Goal: Task Accomplishment & Management: Manage account settings

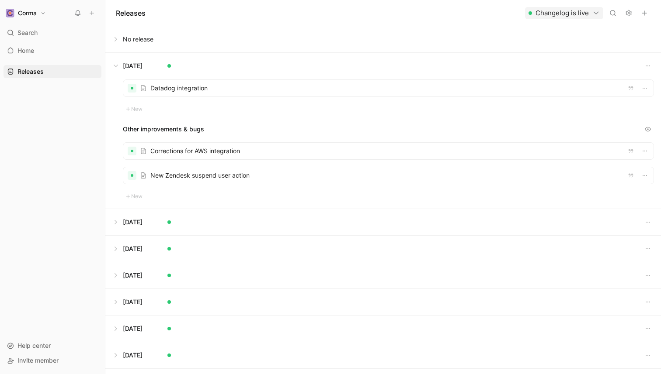
click at [173, 155] on div at bounding box center [388, 151] width 530 height 17
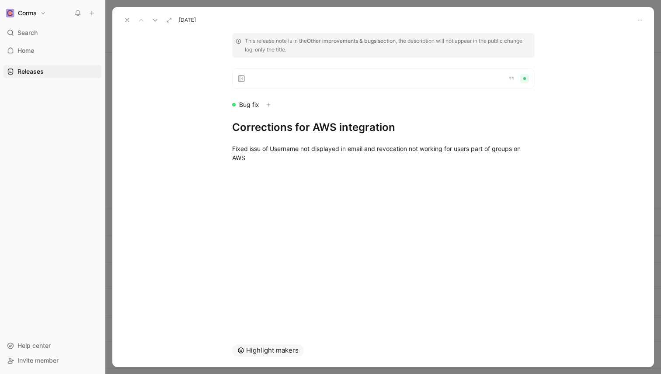
click at [125, 20] on icon at bounding box center [127, 20] width 7 height 7
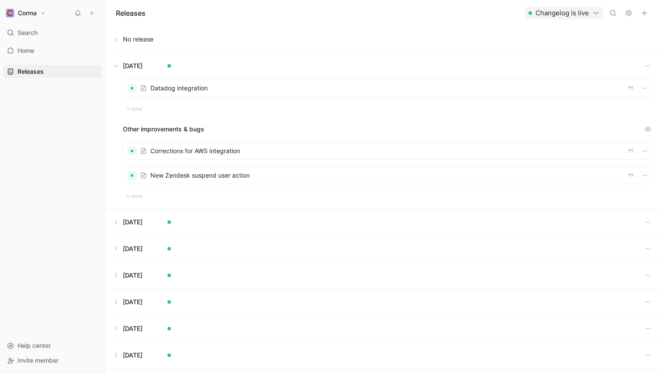
click at [164, 175] on div at bounding box center [388, 175] width 530 height 17
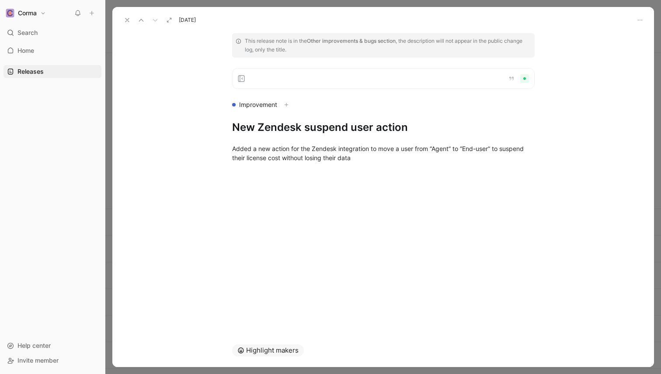
click at [122, 18] on button at bounding box center [127, 20] width 12 height 12
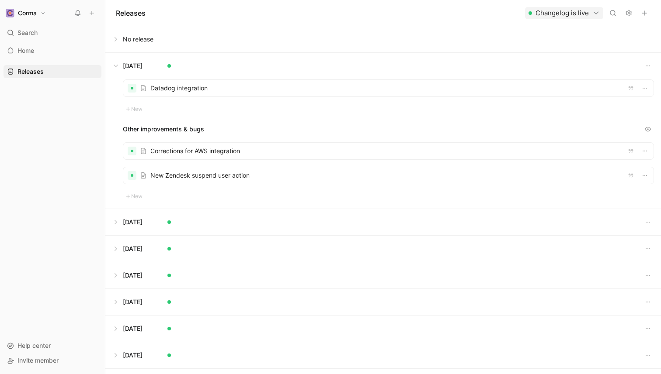
click at [163, 126] on div "Other improvements & bugs" at bounding box center [388, 129] width 531 height 12
click at [131, 126] on div "Other improvements & bugs" at bounding box center [388, 129] width 531 height 12
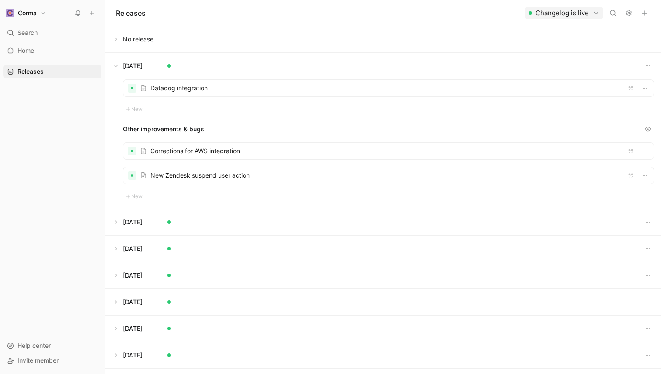
click at [131, 126] on div "Other improvements & bugs" at bounding box center [388, 129] width 531 height 12
click at [116, 63] on button at bounding box center [383, 66] width 554 height 26
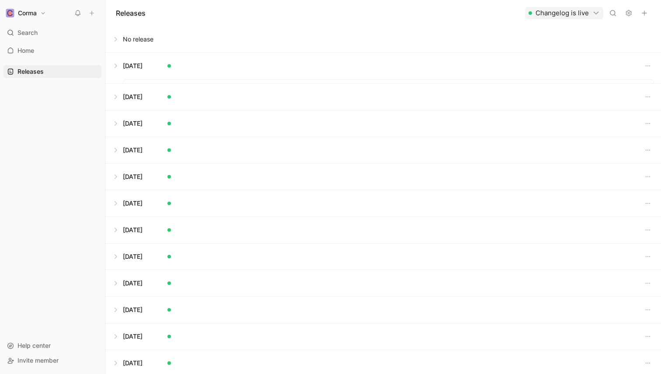
click at [115, 42] on button at bounding box center [383, 39] width 554 height 26
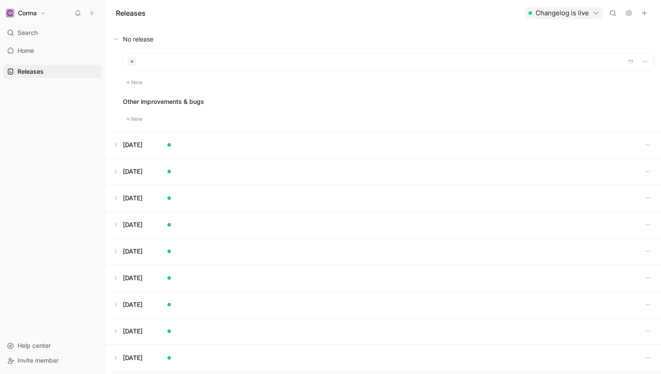
click at [115, 42] on button at bounding box center [383, 39] width 554 height 26
click at [114, 68] on button at bounding box center [383, 66] width 554 height 26
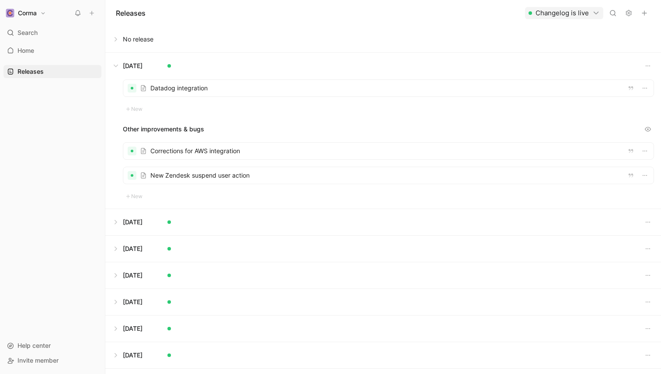
click at [116, 65] on button at bounding box center [383, 66] width 554 height 26
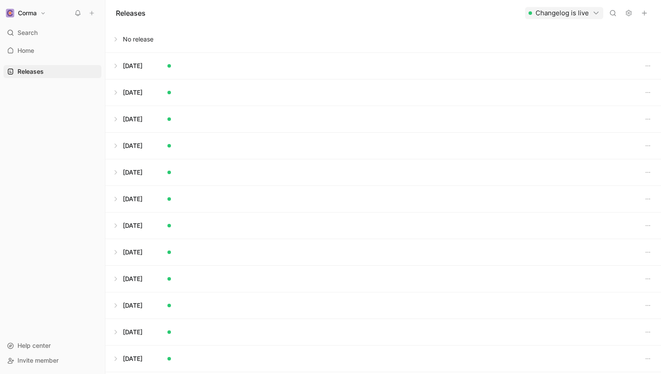
click at [118, 40] on button at bounding box center [383, 39] width 554 height 26
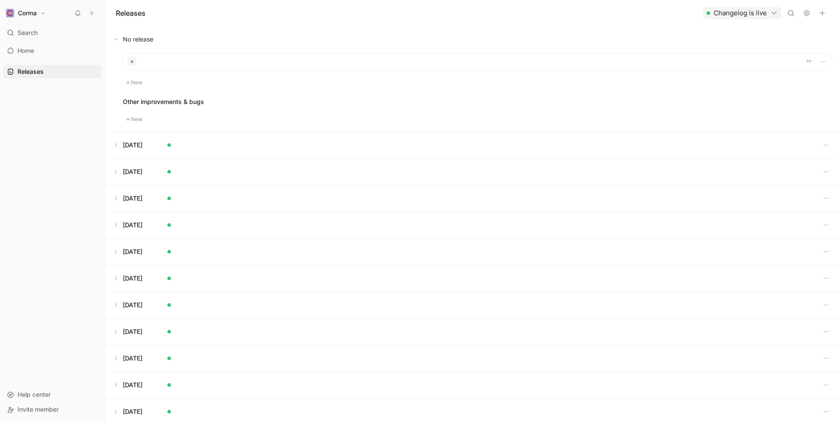
click at [116, 38] on button at bounding box center [472, 39] width 733 height 26
click at [114, 42] on button at bounding box center [472, 39] width 733 height 26
click at [250, 6] on div "Releases Changelog is live" at bounding box center [472, 13] width 734 height 26
click at [123, 39] on button at bounding box center [472, 39] width 733 height 26
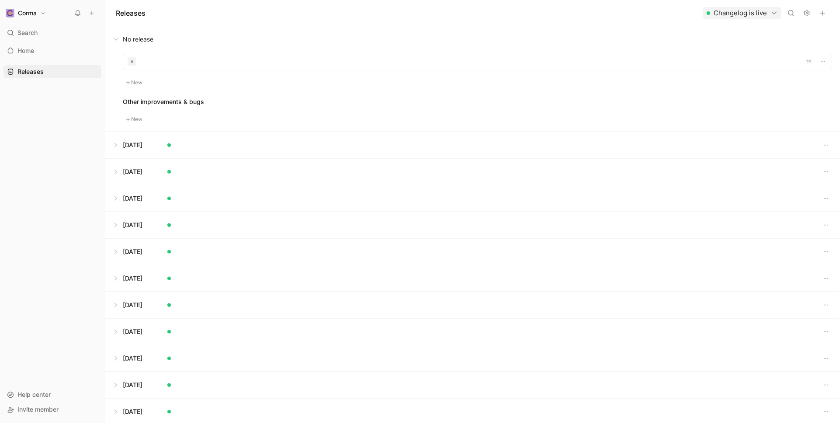
click at [119, 145] on button at bounding box center [472, 145] width 733 height 26
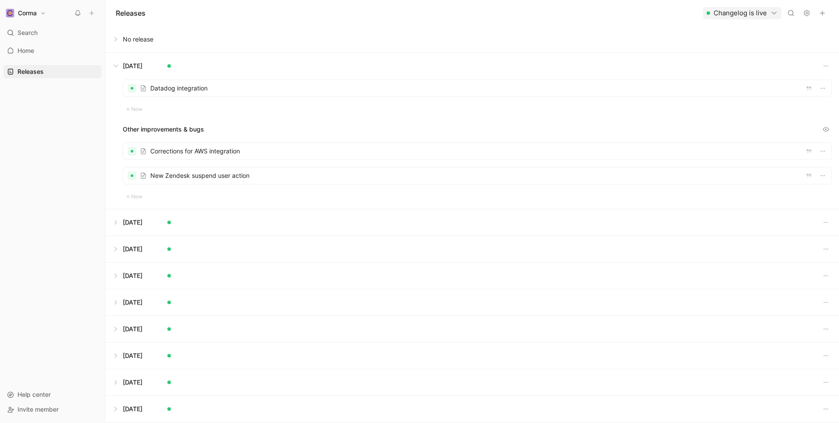
click at [125, 64] on button at bounding box center [472, 66] width 733 height 26
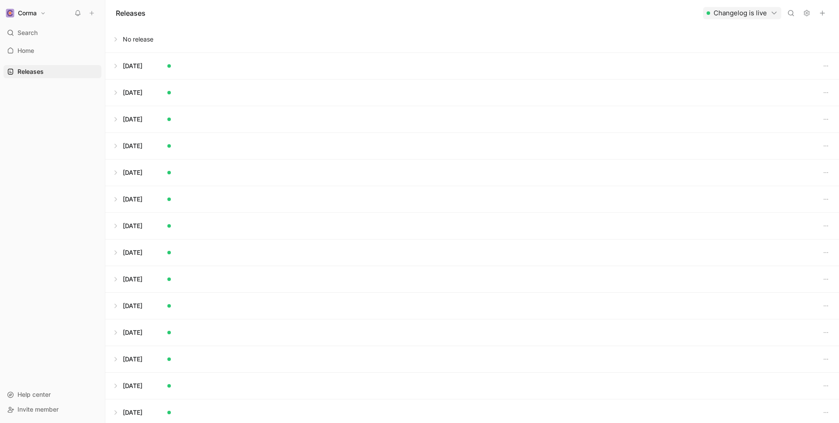
click at [121, 43] on button at bounding box center [472, 39] width 733 height 26
click at [660, 10] on button "button" at bounding box center [822, 13] width 12 height 12
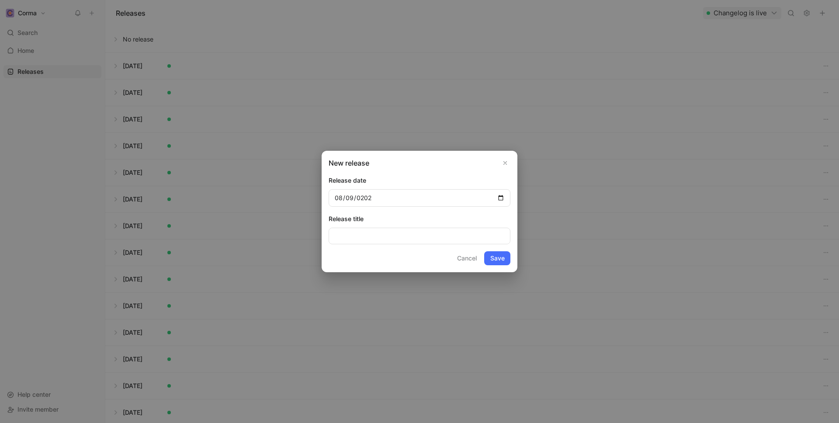
type input "[DATE]"
click at [433, 246] on form "Release date [DATE] Release title Cancel Save" at bounding box center [420, 220] width 182 height 90
click at [499, 257] on button "Save" at bounding box center [497, 258] width 26 height 14
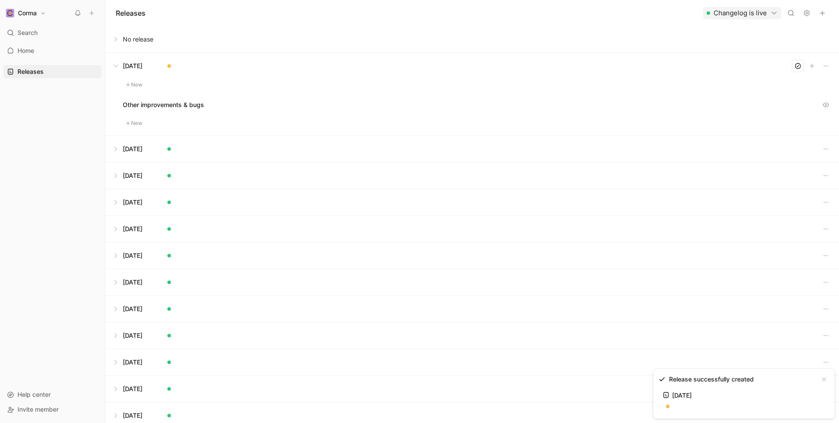
click at [140, 84] on button "New" at bounding box center [134, 85] width 23 height 10
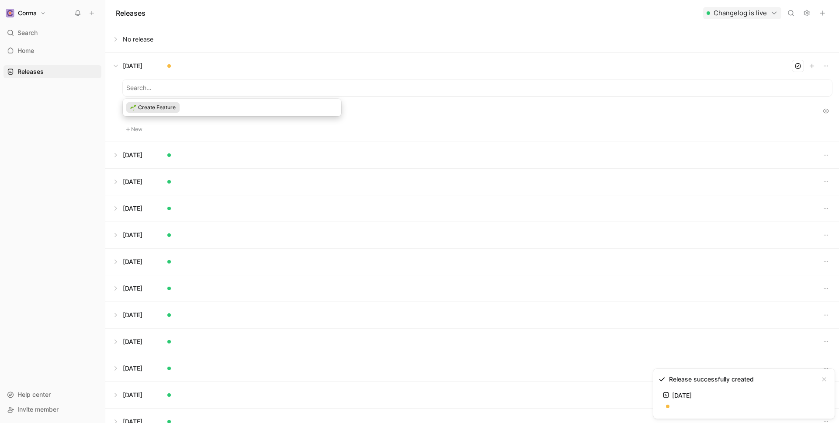
click at [179, 110] on div "Create Feature" at bounding box center [152, 107] width 53 height 10
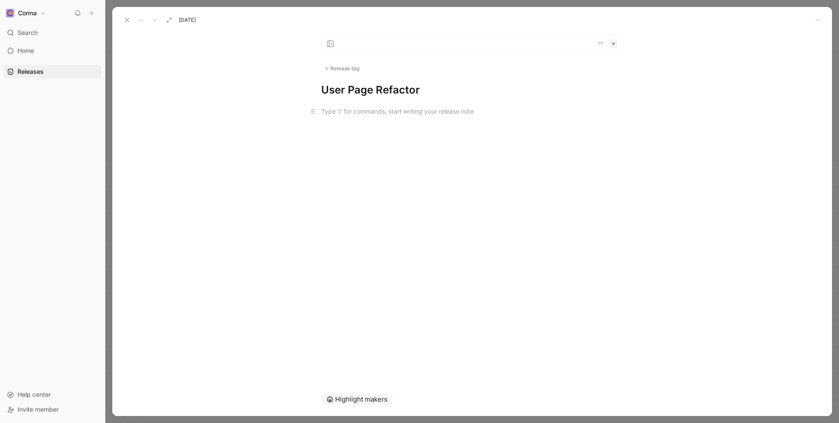
click at [384, 107] on div at bounding box center [472, 111] width 302 height 9
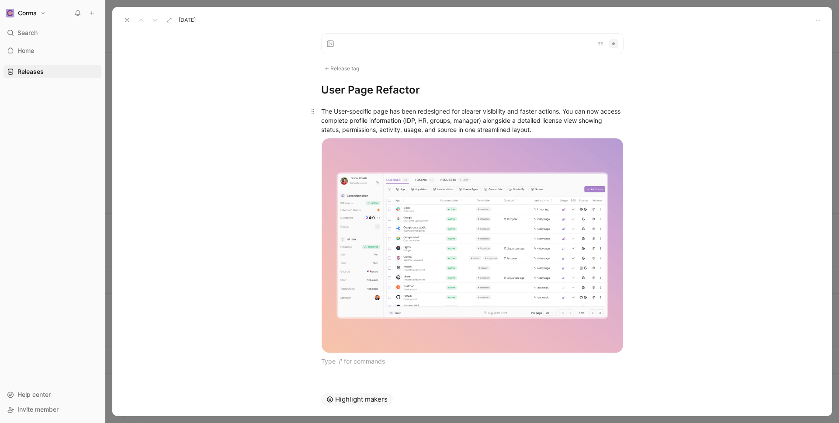
click at [567, 133] on div "The User-specific page has been redesigned for clearer visibility and faster ac…" at bounding box center [472, 121] width 302 height 28
click at [325, 68] on icon at bounding box center [326, 68] width 5 height 5
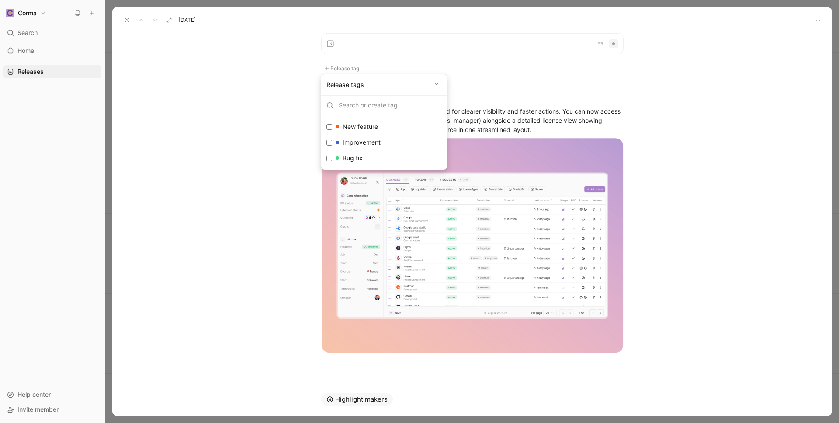
click at [329, 127] on input "New feature Edit" at bounding box center [329, 127] width 6 height 6
checkbox input "true"
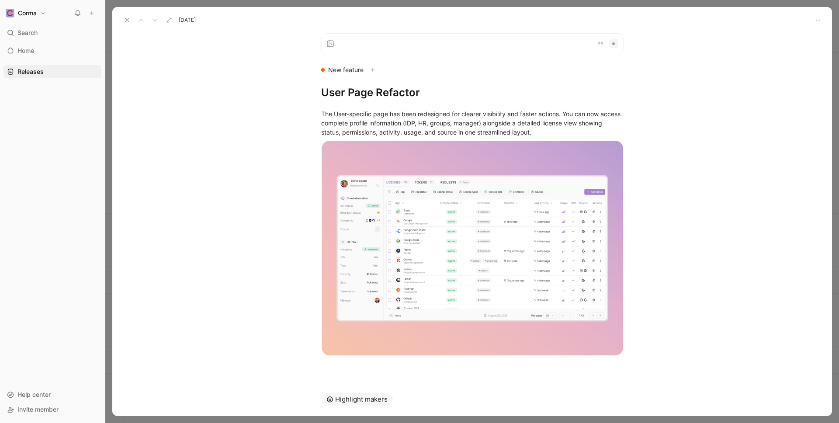
click at [125, 19] on icon at bounding box center [127, 20] width 7 height 7
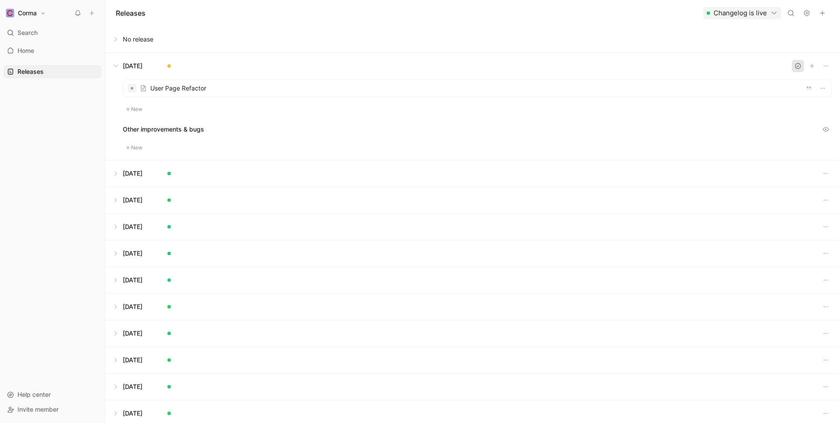
click at [660, 68] on icon "button" at bounding box center [797, 65] width 5 height 5
click at [114, 69] on button at bounding box center [472, 66] width 733 height 26
click at [121, 35] on button at bounding box center [472, 39] width 733 height 26
click at [134, 81] on button "New" at bounding box center [134, 82] width 23 height 10
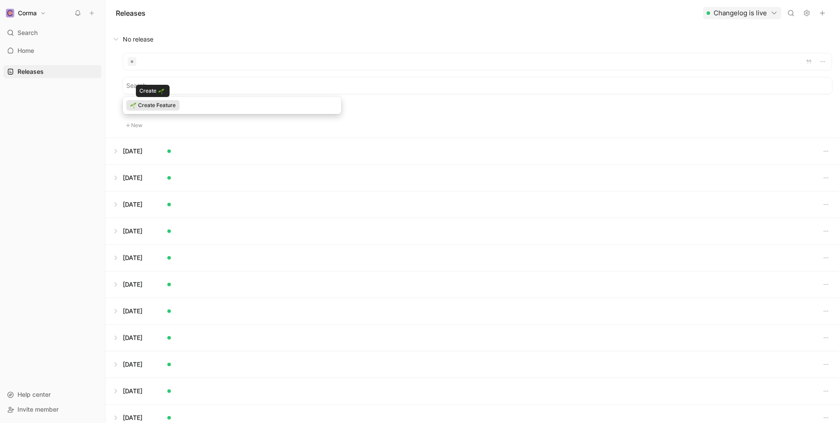
click at [177, 105] on div "Create Feature" at bounding box center [152, 105] width 53 height 10
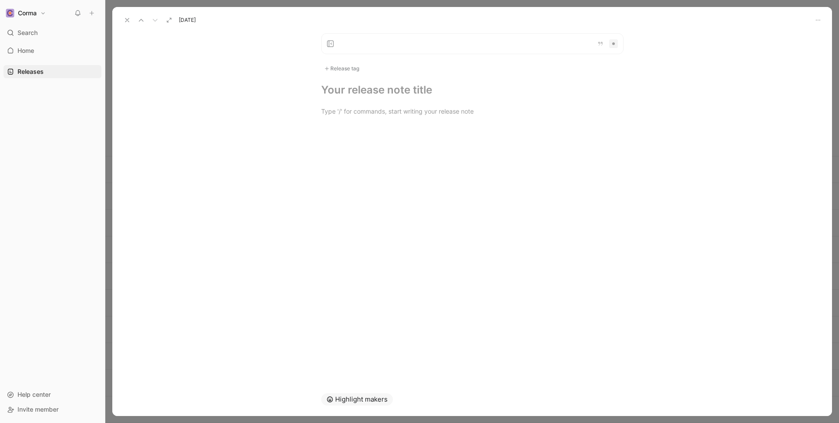
click at [126, 19] on icon at bounding box center [127, 20] width 7 height 7
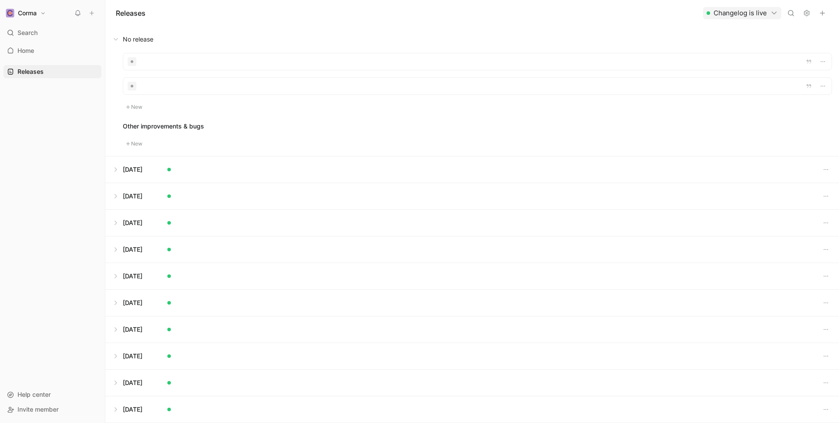
click at [120, 39] on button at bounding box center [472, 39] width 733 height 26
click at [136, 36] on button at bounding box center [472, 39] width 733 height 26
click at [660, 62] on icon "button" at bounding box center [822, 61] width 7 height 7
click at [660, 107] on span "Delete" at bounding box center [775, 106] width 18 height 7
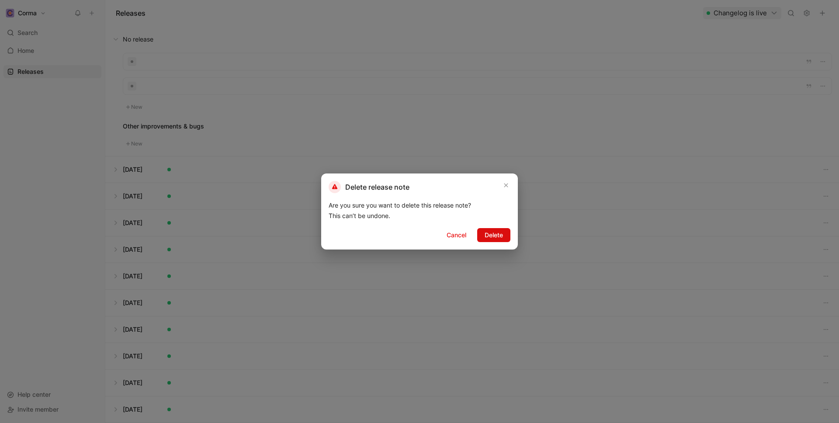
click at [494, 234] on span "Delete" at bounding box center [494, 235] width 18 height 10
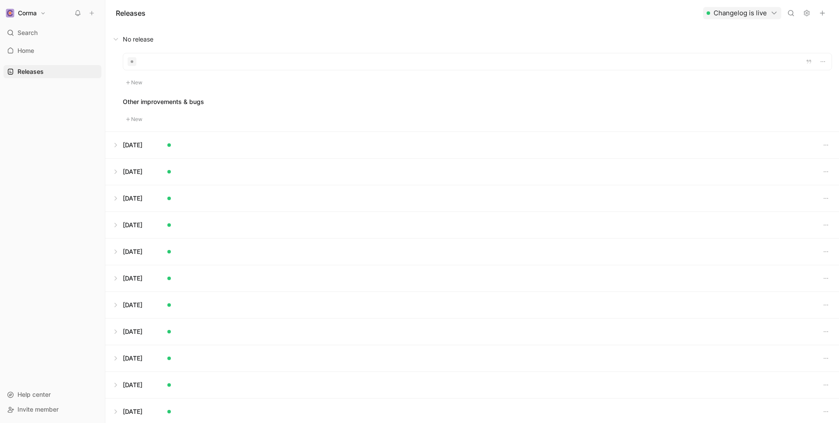
click at [114, 38] on button at bounding box center [472, 39] width 733 height 26
click at [660, 11] on icon "button" at bounding box center [822, 13] width 7 height 7
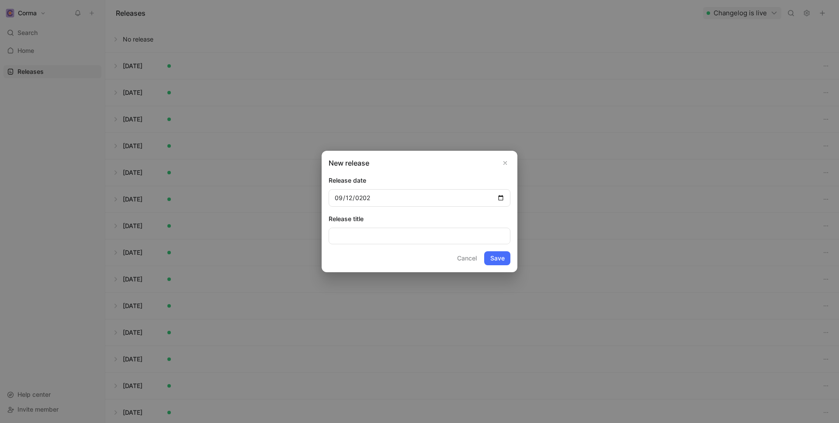
type input "[DATE]"
click at [499, 261] on button "Save" at bounding box center [497, 258] width 26 height 14
click at [490, 250] on form "Release date [DATE] Release title Cancel Save" at bounding box center [420, 220] width 182 height 90
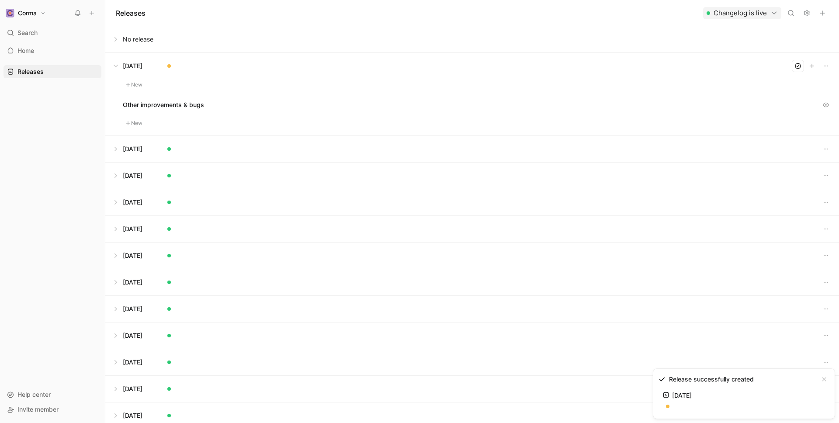
click at [134, 60] on button at bounding box center [472, 66] width 733 height 26
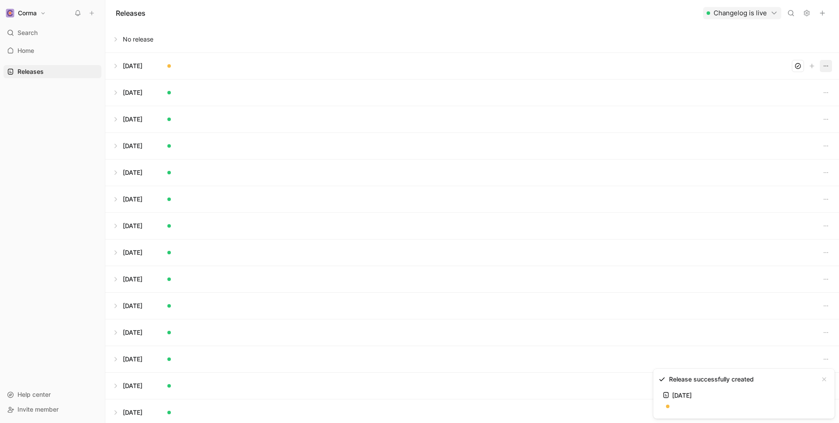
click at [660, 65] on button "button" at bounding box center [826, 66] width 12 height 12
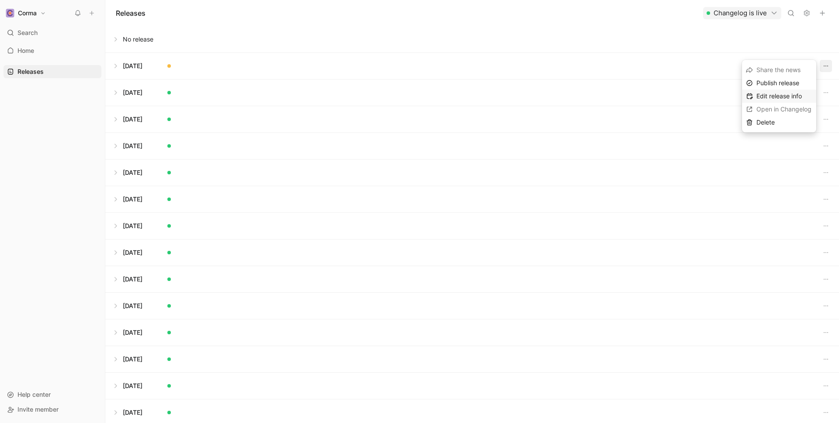
click at [660, 92] on span "Edit release info" at bounding box center [778, 95] width 45 height 7
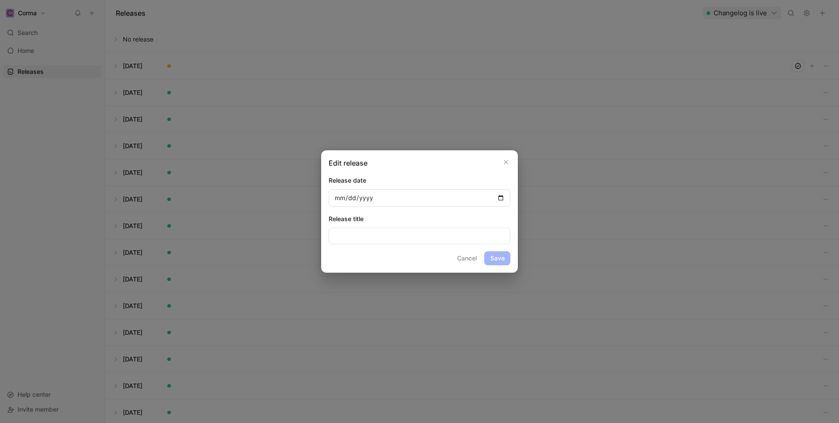
click at [344, 197] on input "[DATE]" at bounding box center [420, 197] width 182 height 17
type input "[DATE]"
click at [499, 261] on button "Save" at bounding box center [497, 258] width 26 height 14
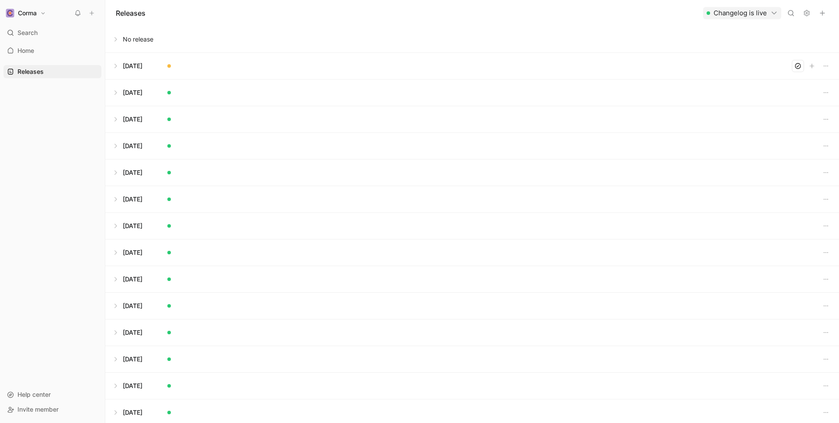
click at [145, 65] on button at bounding box center [472, 66] width 733 height 26
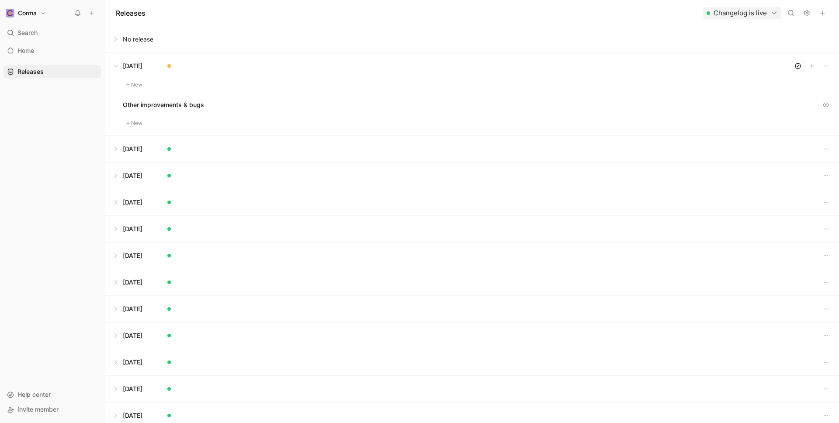
click at [136, 82] on button "New" at bounding box center [134, 85] width 23 height 10
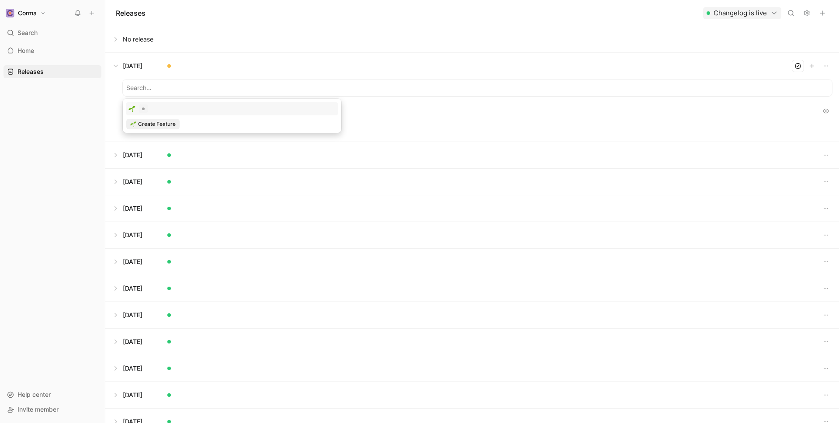
click at [180, 108] on div at bounding box center [231, 108] width 207 height 9
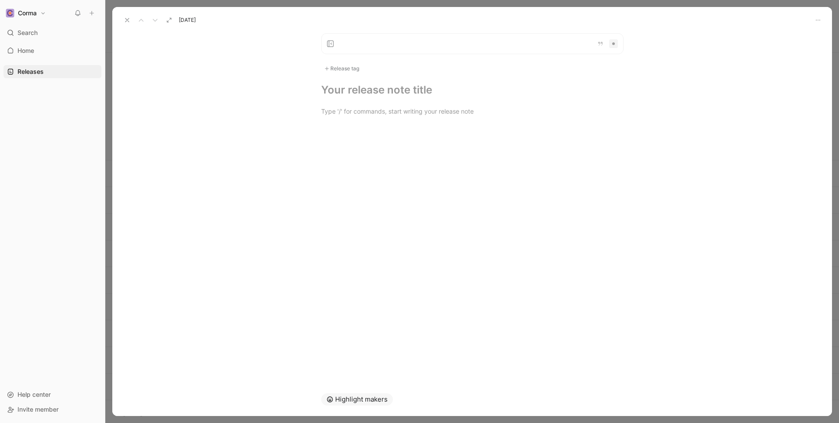
click at [354, 73] on div "Release tag" at bounding box center [341, 68] width 41 height 10
click at [340, 124] on div "New feature" at bounding box center [357, 126] width 42 height 10
click at [332, 124] on input "New feature Edit" at bounding box center [329, 127] width 6 height 6
checkbox input "true"
click at [363, 107] on p at bounding box center [473, 114] width 336 height 14
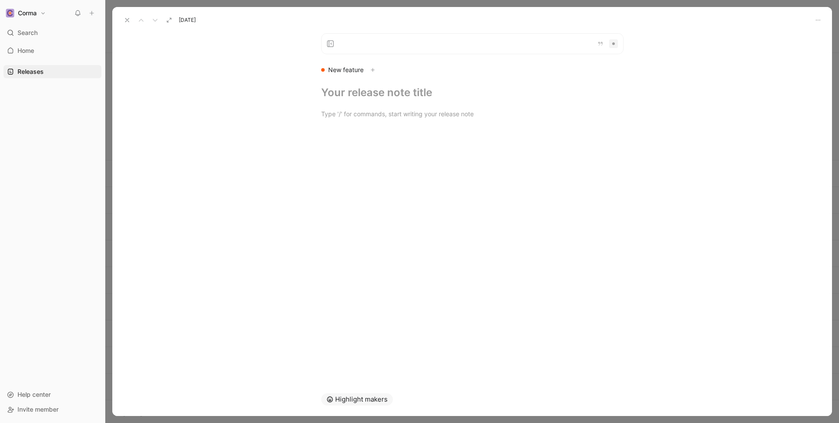
click at [363, 96] on h1 at bounding box center [472, 93] width 302 height 14
click at [445, 133] on div at bounding box center [472, 133] width 720 height 10
click at [445, 118] on div at bounding box center [472, 113] width 302 height 9
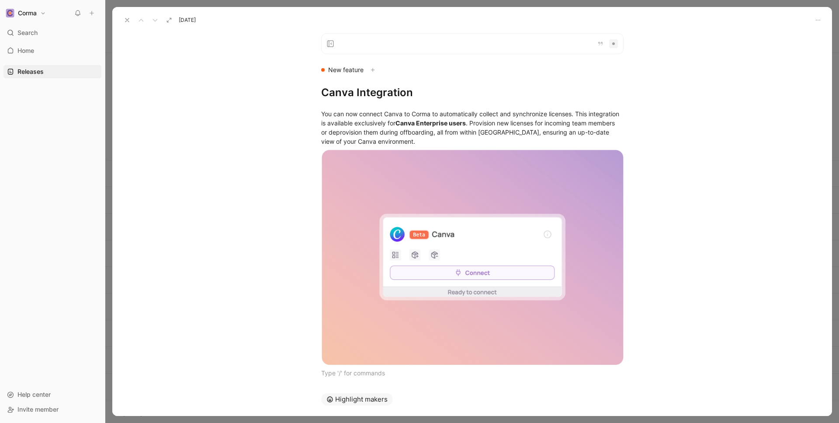
click at [128, 19] on use at bounding box center [126, 19] width 3 height 3
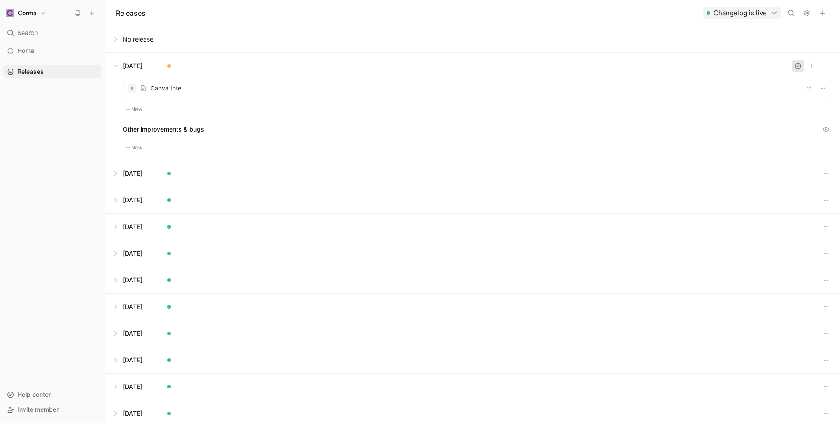
click at [660, 67] on icon "button" at bounding box center [797, 65] width 7 height 7
click at [118, 63] on button at bounding box center [472, 66] width 733 height 26
click at [660, 13] on icon "button" at bounding box center [822, 13] width 7 height 7
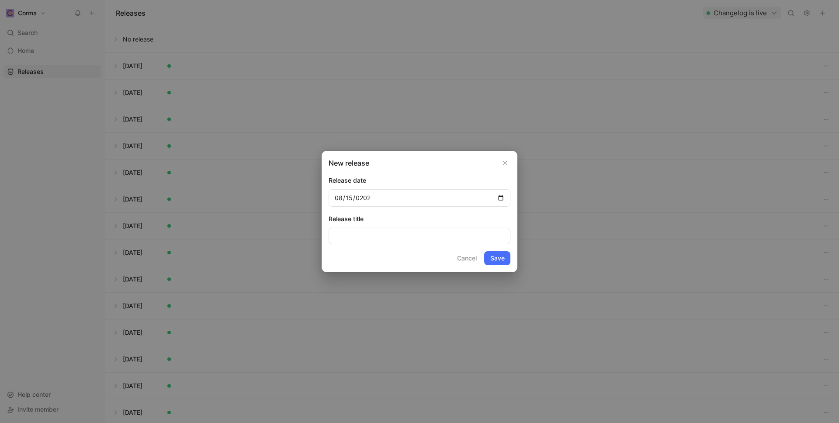
type input "[DATE]"
click at [494, 256] on button "Save" at bounding box center [497, 258] width 26 height 14
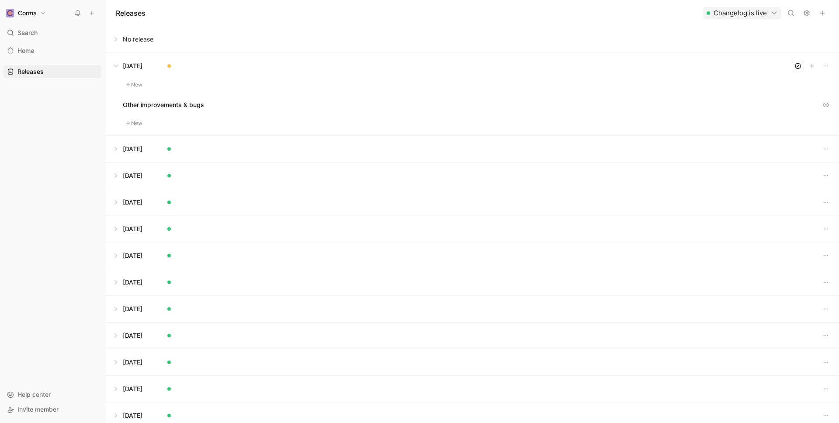
click at [118, 229] on button at bounding box center [472, 229] width 733 height 26
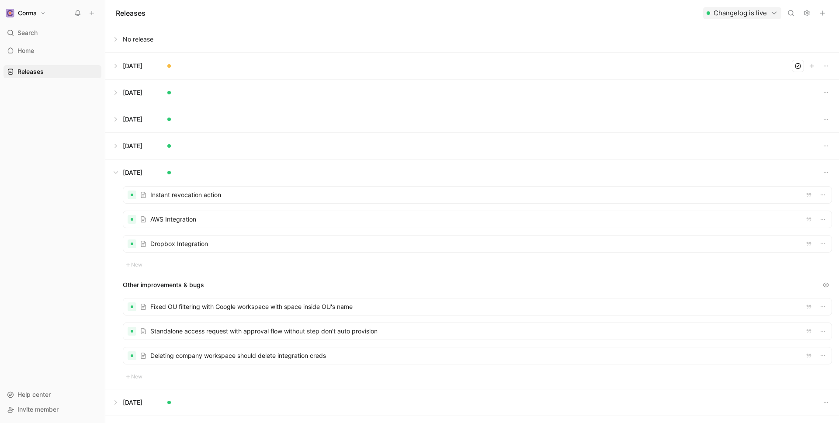
click at [122, 170] on button at bounding box center [472, 172] width 733 height 26
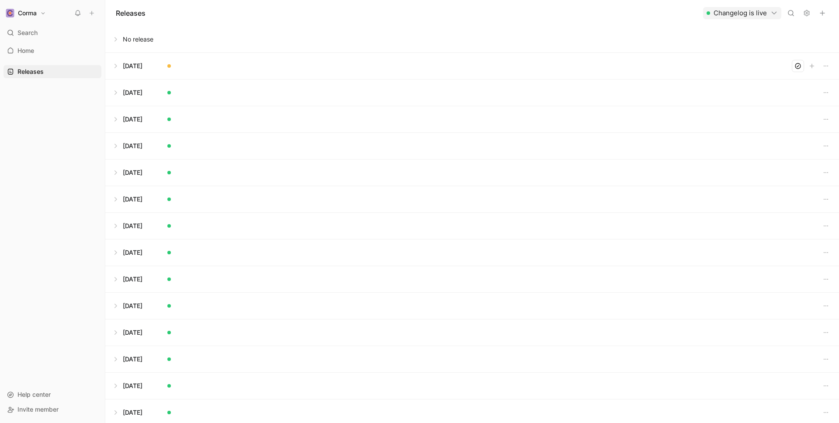
click at [130, 64] on button at bounding box center [472, 66] width 733 height 26
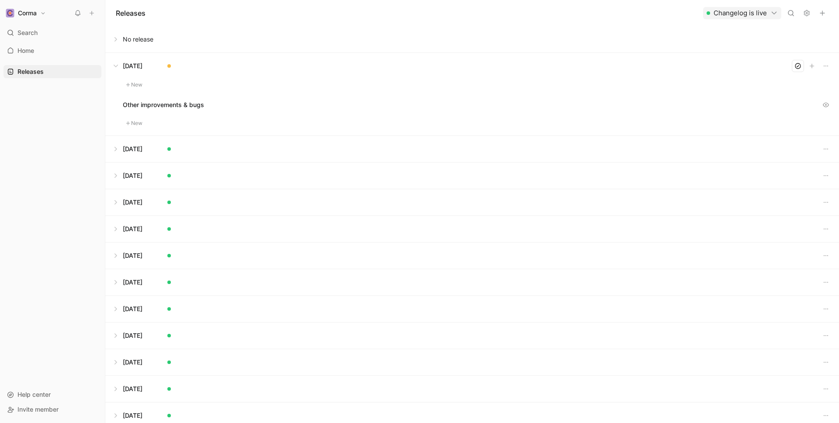
click at [135, 81] on button "New" at bounding box center [134, 85] width 23 height 10
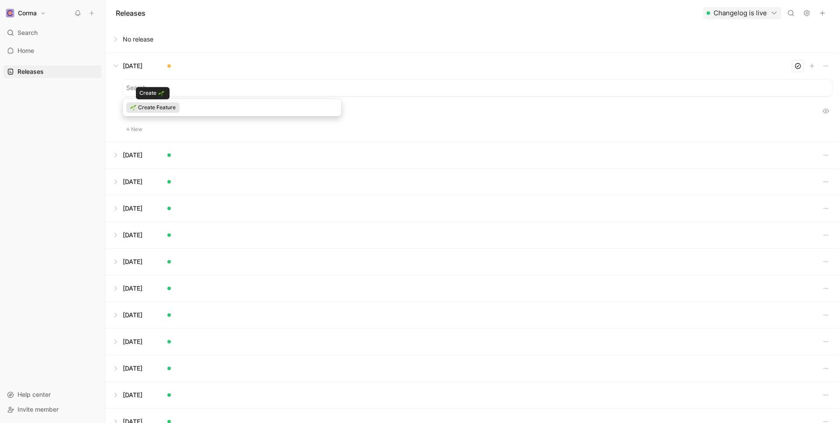
click at [171, 106] on span "Create Feature" at bounding box center [157, 107] width 38 height 9
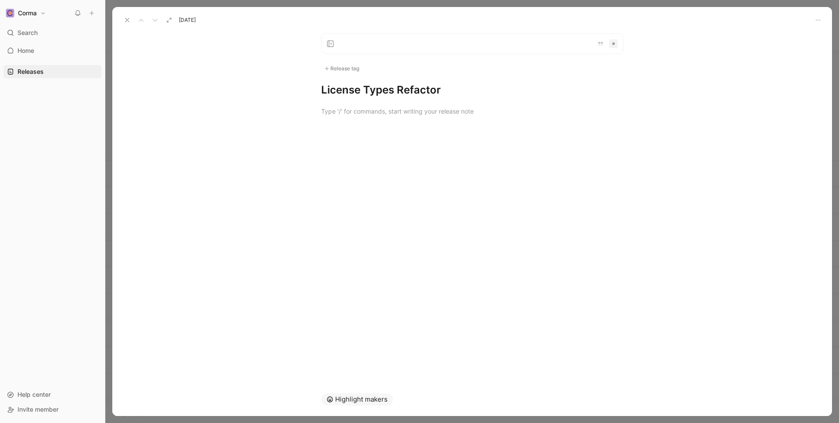
click at [337, 67] on div "Release tag" at bounding box center [341, 68] width 41 height 10
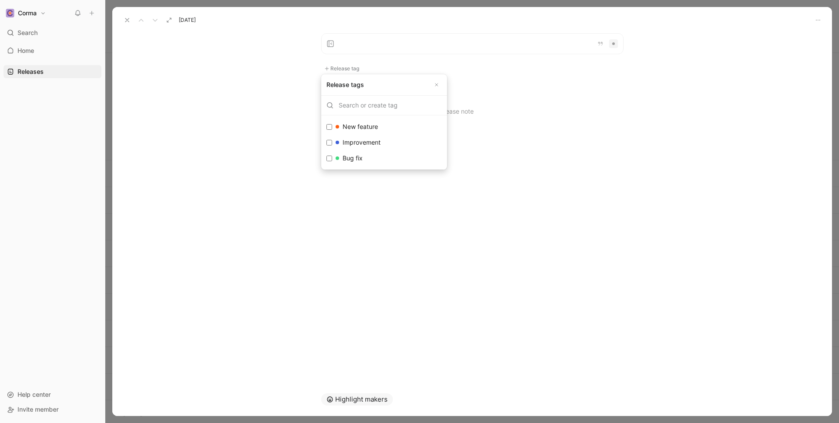
click at [328, 141] on input "Improvement Edit" at bounding box center [329, 143] width 6 height 6
checkbox input "true"
click at [373, 104] on div at bounding box center [472, 114] width 720 height 28
paste div
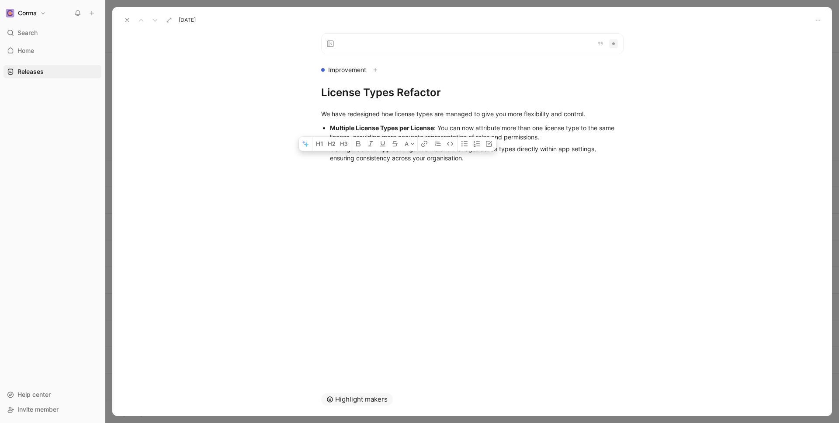
drag, startPoint x: 496, startPoint y: 161, endPoint x: 298, endPoint y: 161, distance: 198.3
click at [297, 161] on div "We have redesigned how license types are managed to give you more flexibility a…" at bounding box center [472, 135] width 720 height 71
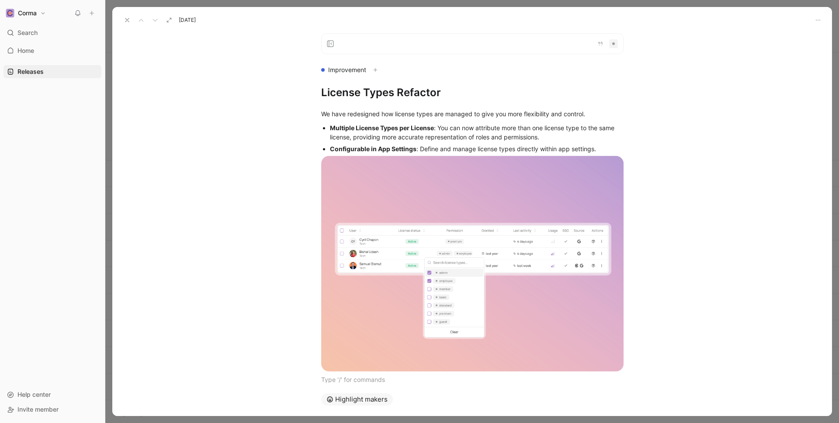
scroll to position [18, 0]
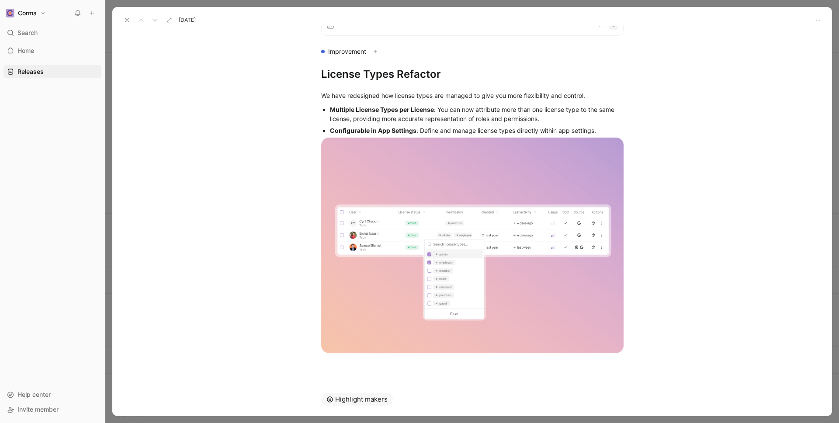
click at [553, 120] on div "Multiple License Types per License : You can now attribute more than one licens…" at bounding box center [477, 114] width 294 height 18
click at [614, 131] on div "Configurable in App Settings : Define and manage license types directly within …" at bounding box center [477, 130] width 294 height 9
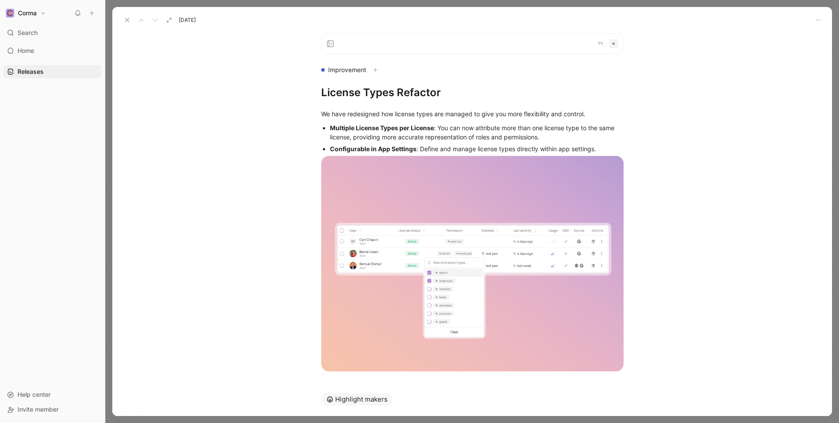
click at [124, 19] on icon at bounding box center [127, 20] width 7 height 7
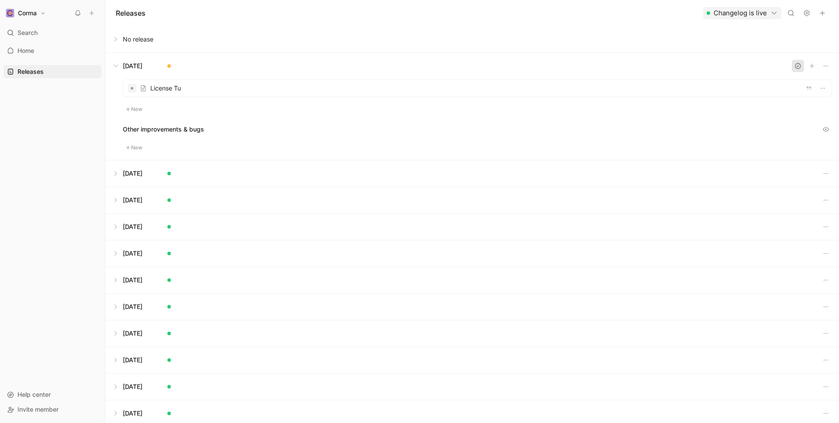
click at [660, 62] on icon "button" at bounding box center [797, 65] width 7 height 7
click at [118, 64] on button at bounding box center [472, 66] width 733 height 26
click at [660, 14] on icon "button" at bounding box center [822, 13] width 7 height 7
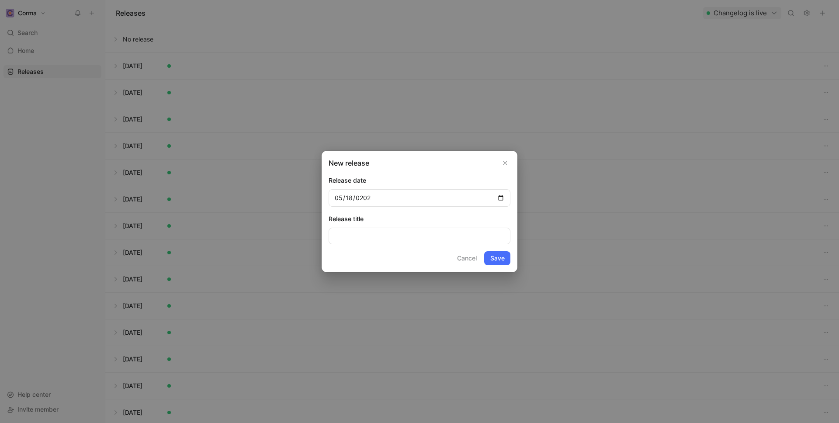
type input "[DATE]"
click at [500, 256] on button "Save" at bounding box center [497, 258] width 26 height 14
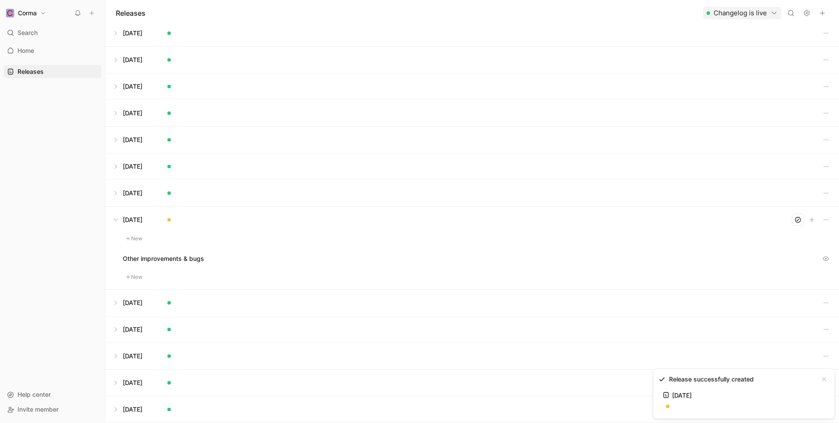
scroll to position [536, 0]
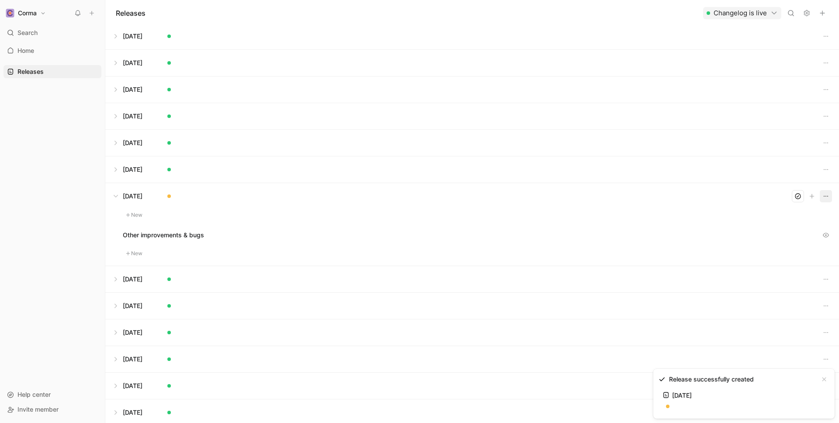
click at [660, 198] on button "button" at bounding box center [826, 196] width 12 height 12
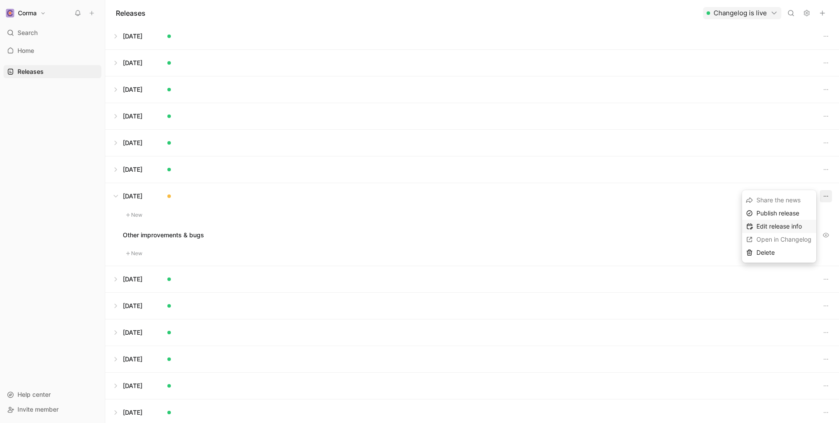
click at [660, 223] on span "Edit release info" at bounding box center [778, 225] width 45 height 7
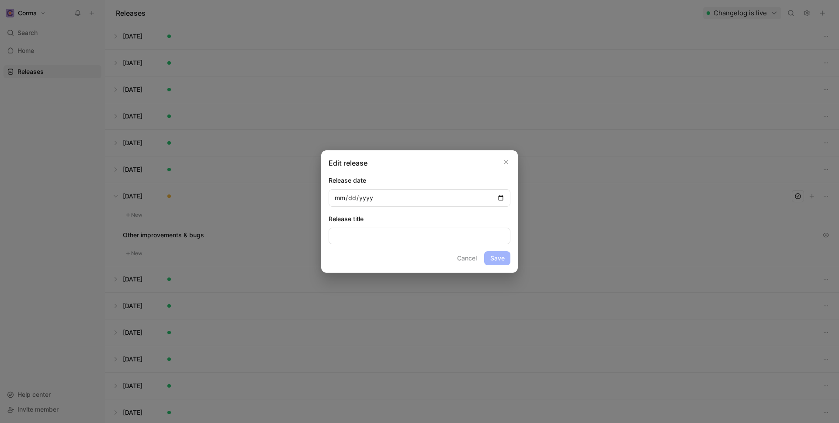
click at [348, 197] on input "[DATE]" at bounding box center [420, 197] width 182 height 17
type input "[DATE]"
type input "0007-06-18"
click at [348, 197] on input "0007-06-18" at bounding box center [420, 197] width 182 height 17
type input "[DATE]"
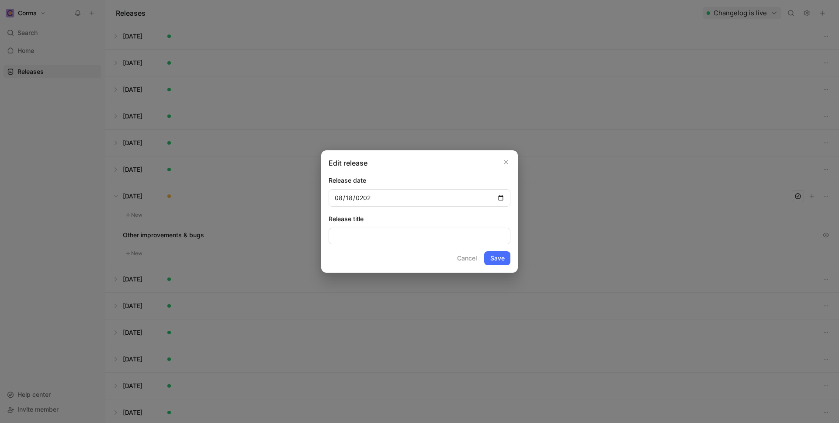
click at [504, 255] on button "Save" at bounding box center [497, 258] width 26 height 14
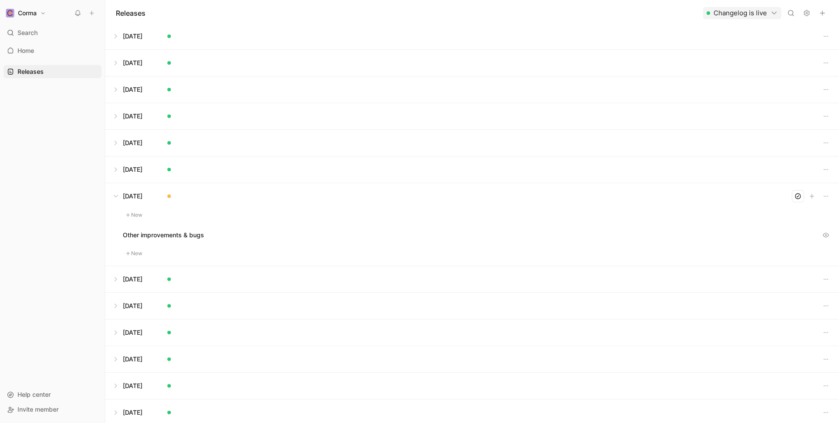
scroll to position [0, 0]
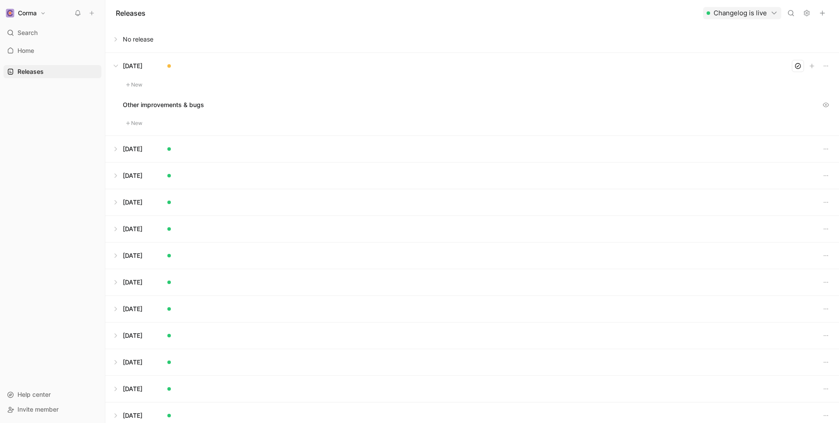
click at [135, 81] on button "New" at bounding box center [134, 85] width 23 height 10
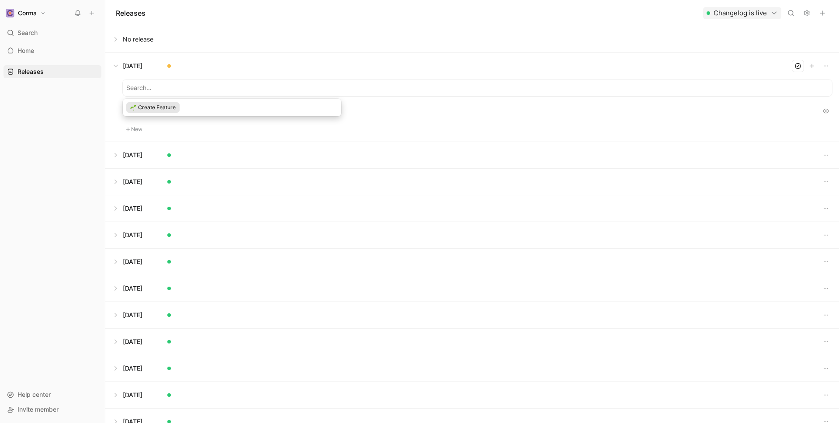
click at [176, 108] on div "Create Feature" at bounding box center [152, 107] width 53 height 10
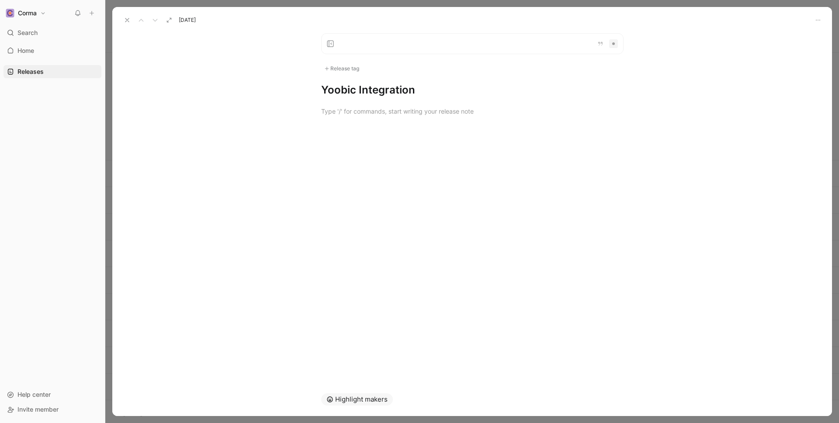
click at [392, 121] on div at bounding box center [472, 111] width 720 height 28
click at [344, 79] on div "Release tag Yoobic Integration" at bounding box center [473, 65] width 336 height 64
click at [344, 72] on div "Release tag" at bounding box center [341, 68] width 41 height 10
click at [325, 127] on label "New feature Edit" at bounding box center [384, 127] width 122 height 16
click at [326, 127] on input "New feature Edit" at bounding box center [329, 127] width 6 height 6
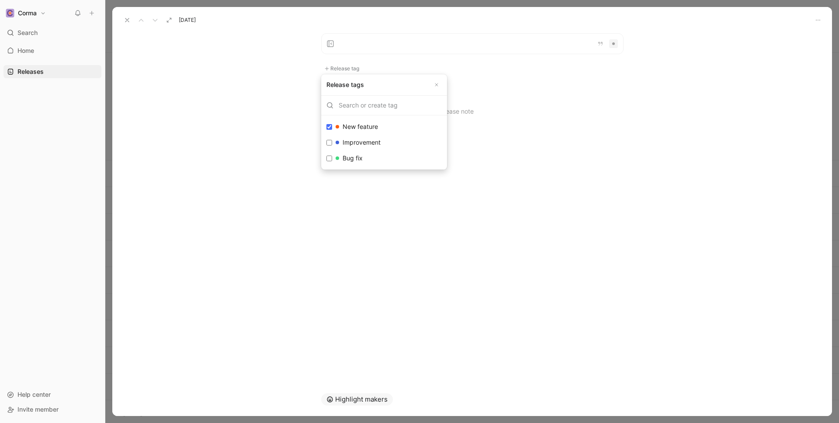
checkbox input "true"
click at [341, 103] on div at bounding box center [472, 114] width 720 height 28
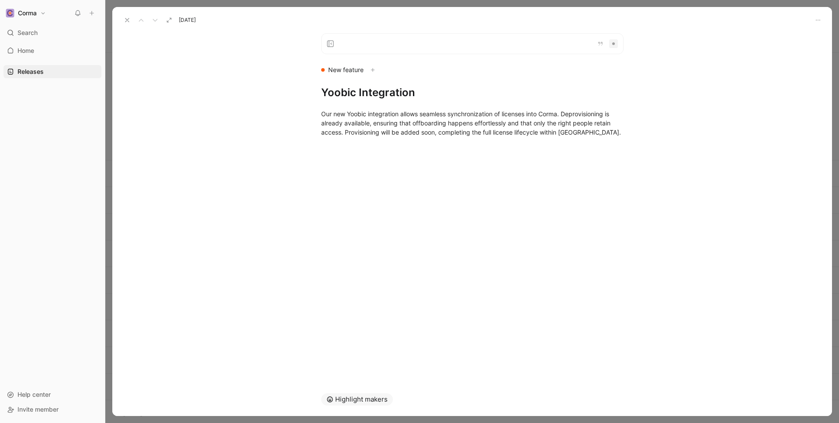
click at [354, 179] on div "New feature Yoobic Integration Our new Yoobic integration allows seamless synch…" at bounding box center [472, 204] width 720 height 357
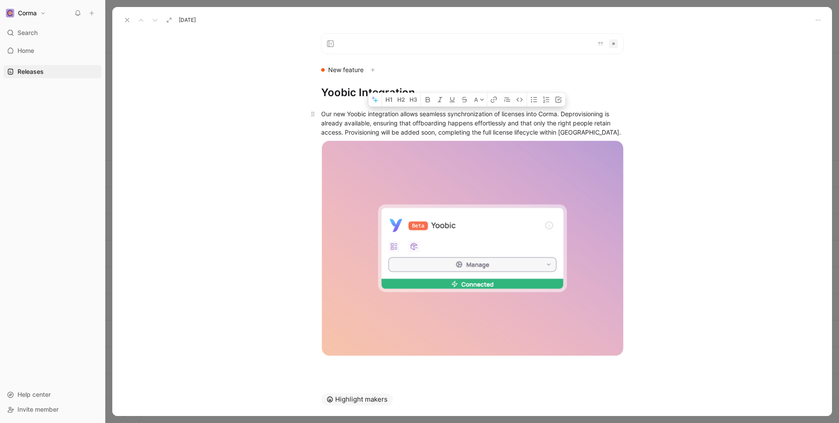
drag, startPoint x: 565, startPoint y: 110, endPoint x: 367, endPoint y: 124, distance: 198.0
click at [367, 124] on div "Our new Yoobic integration allows seamless synchronization of licenses into Cor…" at bounding box center [472, 123] width 302 height 28
click at [600, 131] on div "Our new Yoobic integration allows seamless synchronization of licenses into Cor…" at bounding box center [472, 123] width 302 height 28
click at [125, 18] on icon at bounding box center [127, 20] width 7 height 7
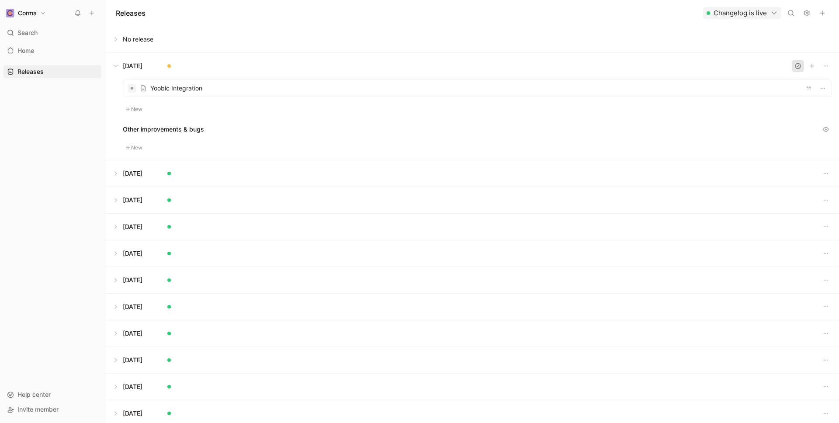
click at [660, 67] on icon "button" at bounding box center [797, 65] width 7 height 7
click at [118, 65] on button at bounding box center [472, 66] width 733 height 26
click at [660, 14] on icon "button" at bounding box center [822, 13] width 7 height 7
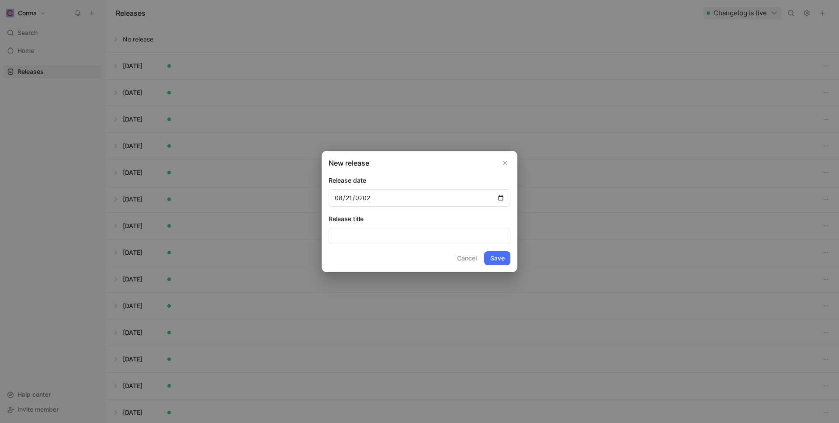
type input "[DATE]"
click at [495, 259] on button "Save" at bounding box center [497, 258] width 26 height 14
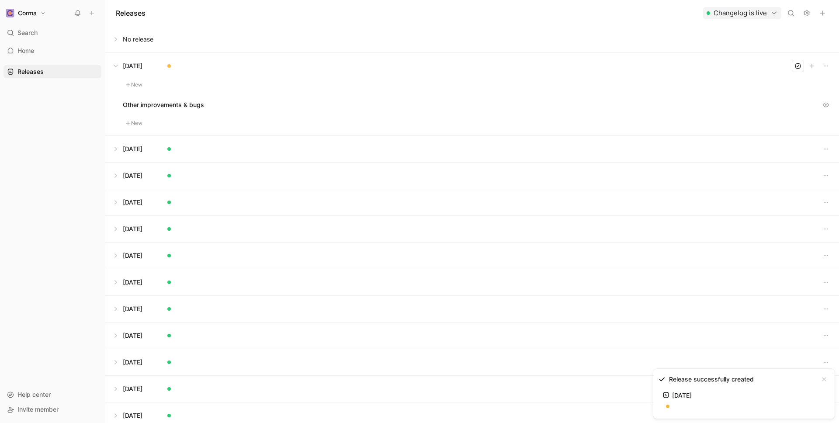
click at [130, 83] on button "New" at bounding box center [134, 85] width 23 height 10
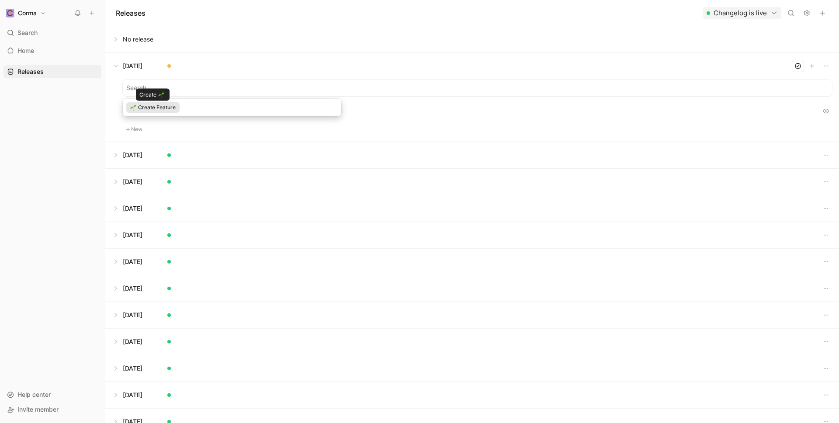
click at [172, 105] on span "Create Feature" at bounding box center [157, 107] width 38 height 9
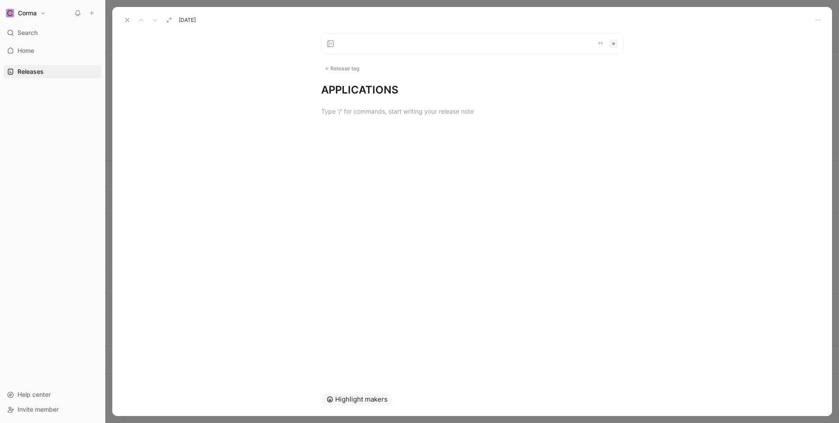
drag, startPoint x: 411, startPoint y: 89, endPoint x: 330, endPoint y: 91, distance: 80.8
click at [330, 91] on h1 "APPLICATIONS" at bounding box center [472, 90] width 302 height 14
click at [128, 22] on icon at bounding box center [127, 20] width 7 height 7
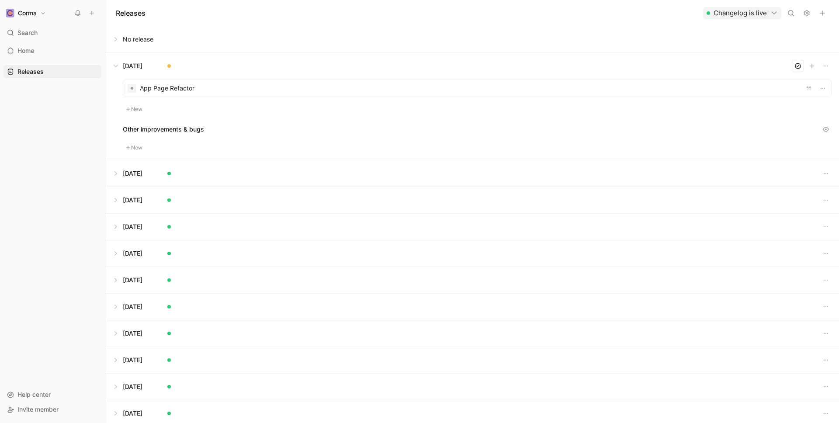
click at [131, 175] on button at bounding box center [472, 173] width 733 height 26
click at [194, 118] on div at bounding box center [477, 115] width 708 height 17
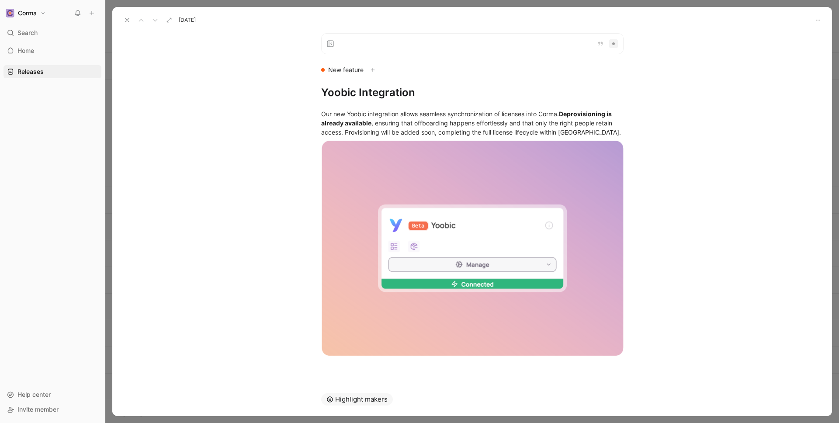
click at [125, 17] on icon at bounding box center [127, 20] width 7 height 7
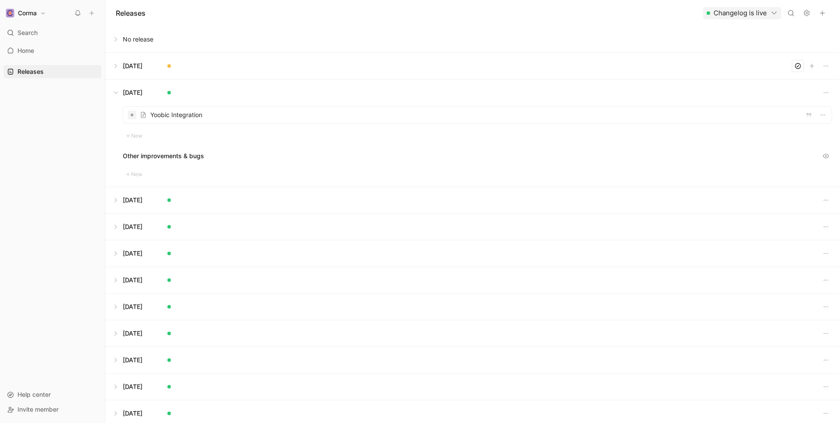
click at [147, 196] on button at bounding box center [472, 200] width 733 height 26
click at [185, 149] on div at bounding box center [477, 141] width 708 height 17
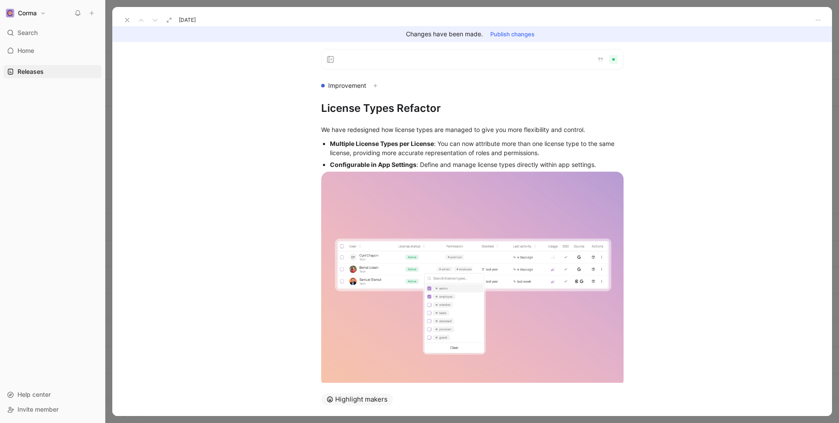
click at [515, 33] on button "Publish changes" at bounding box center [512, 34] width 52 height 12
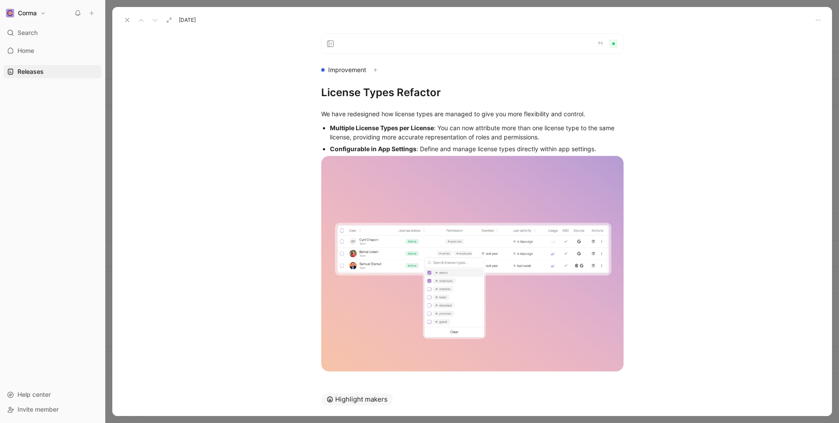
click at [124, 18] on icon at bounding box center [127, 20] width 7 height 7
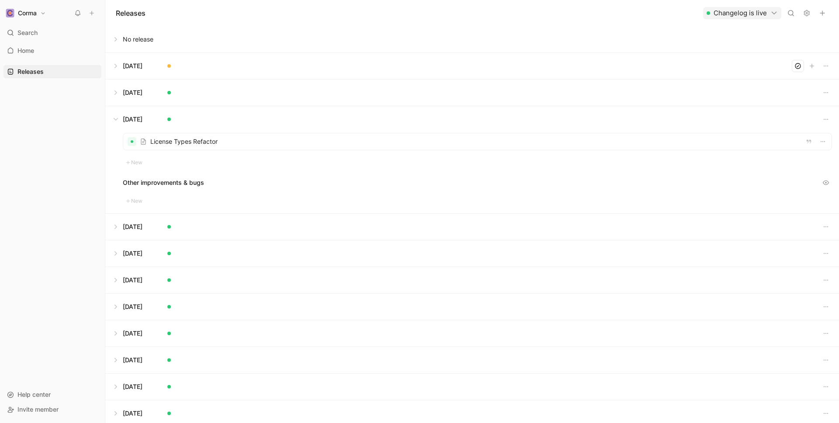
click at [117, 117] on button at bounding box center [472, 119] width 733 height 26
click at [128, 90] on button at bounding box center [472, 93] width 733 height 26
click at [195, 120] on div at bounding box center [477, 115] width 708 height 17
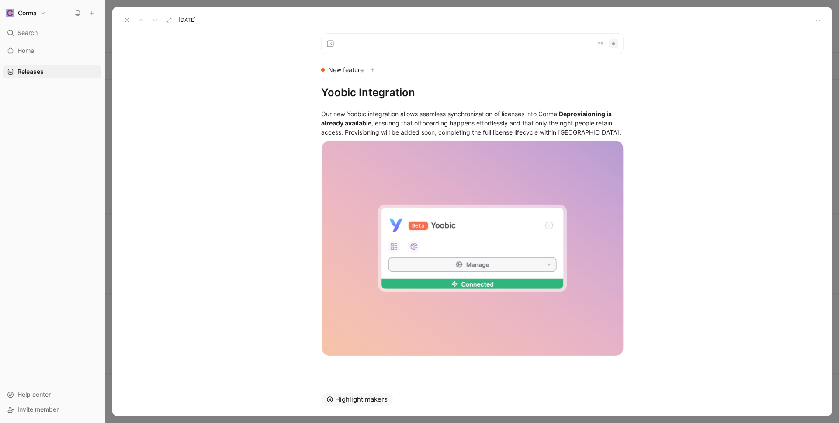
click at [132, 23] on button at bounding box center [127, 20] width 12 height 12
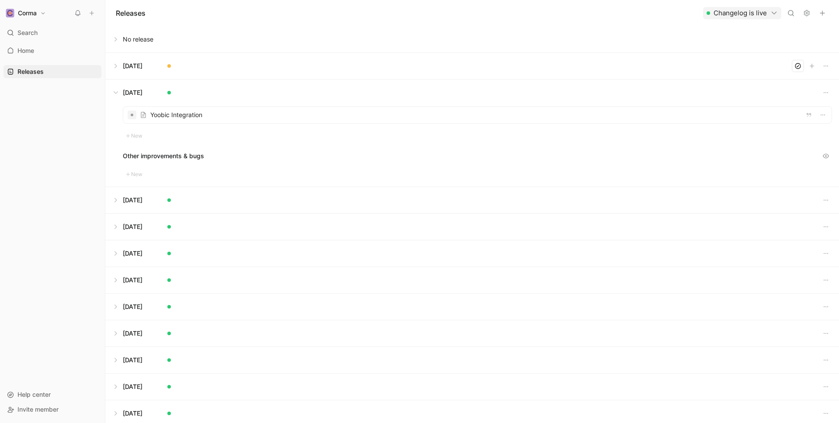
click at [128, 93] on button at bounding box center [472, 93] width 733 height 26
click at [131, 149] on button at bounding box center [472, 146] width 733 height 26
click at [152, 167] on div at bounding box center [477, 168] width 708 height 17
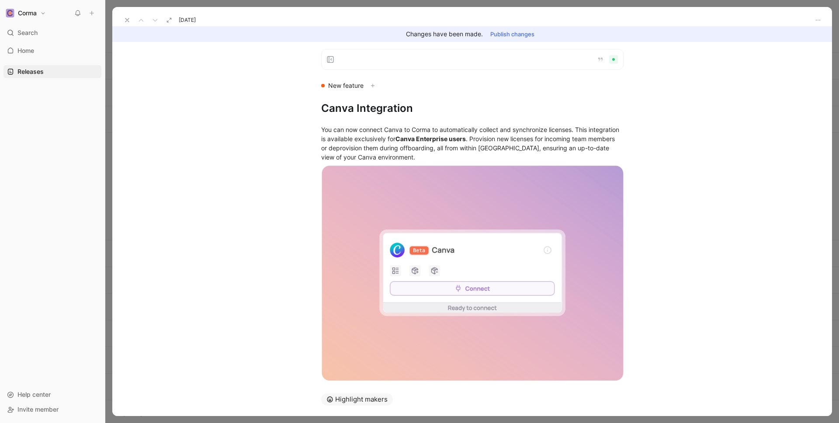
click at [522, 37] on button "Publish changes" at bounding box center [512, 34] width 52 height 12
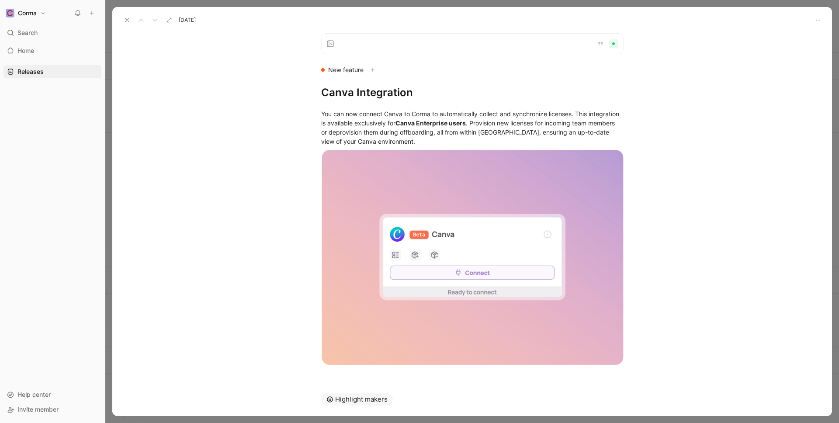
click at [125, 17] on icon at bounding box center [127, 20] width 7 height 7
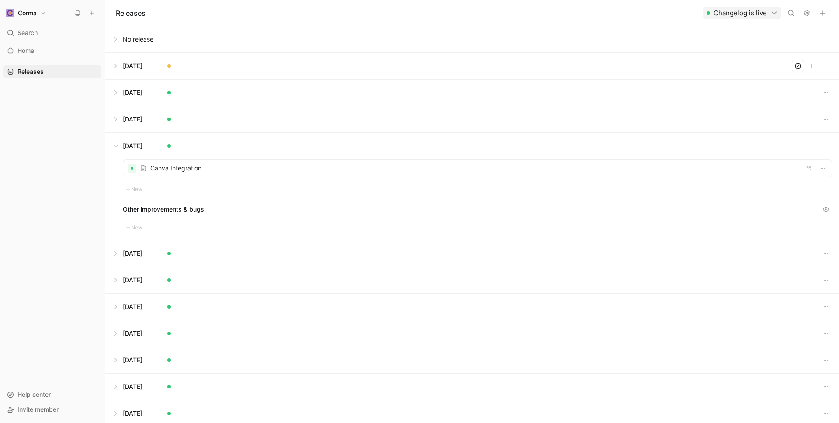
click at [129, 148] on button at bounding box center [472, 146] width 733 height 26
click at [139, 170] on button at bounding box center [472, 172] width 733 height 26
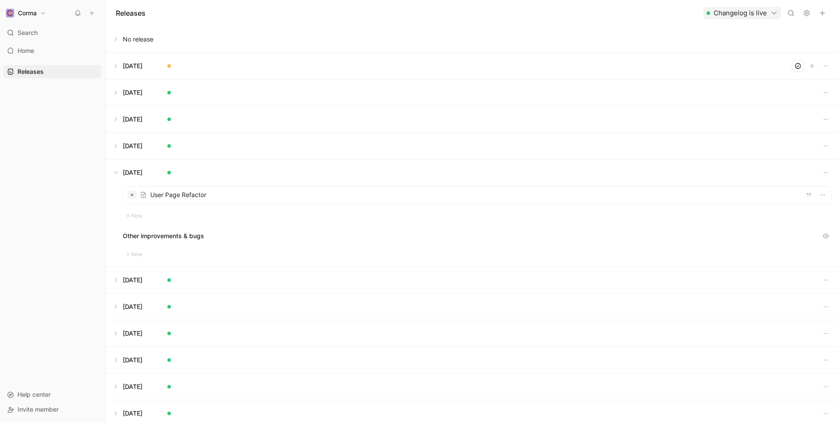
click at [142, 177] on button at bounding box center [472, 172] width 733 height 26
click at [142, 68] on button at bounding box center [472, 66] width 733 height 26
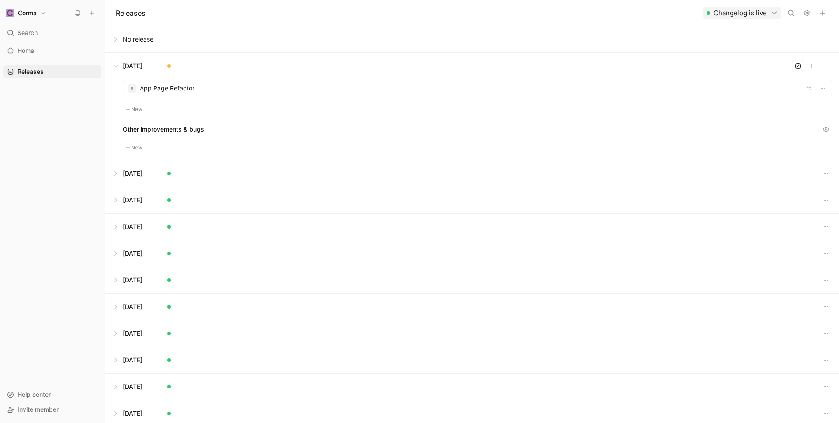
click at [187, 93] on div at bounding box center [477, 88] width 708 height 17
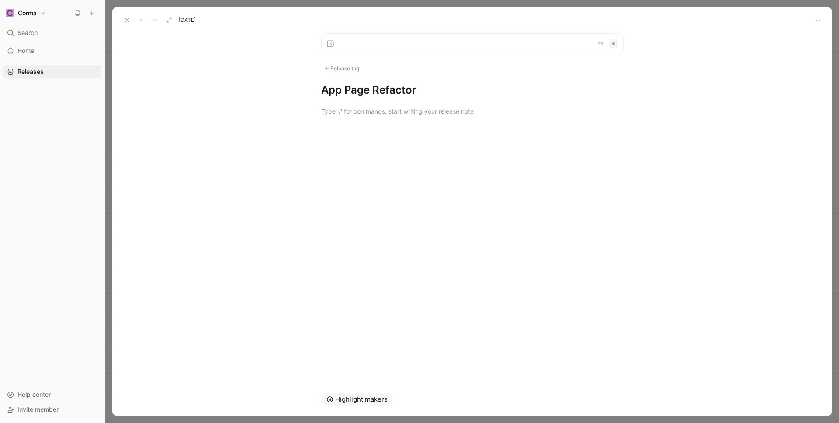
click at [389, 121] on div at bounding box center [472, 111] width 720 height 28
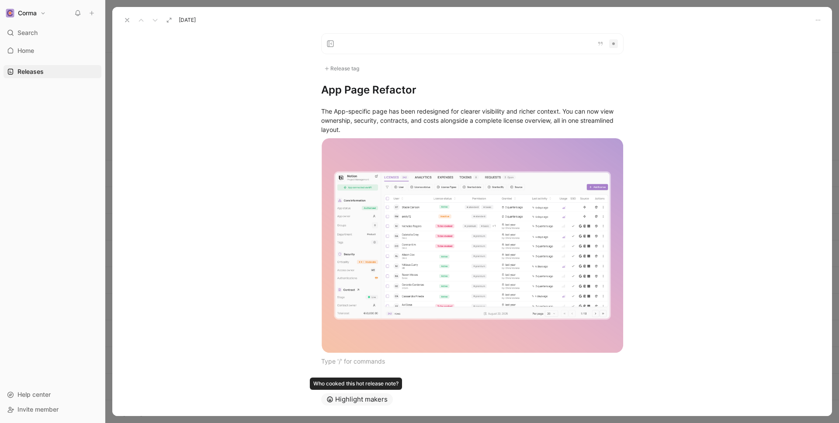
click at [363, 374] on button "Highlight makers" at bounding box center [357, 399] width 72 height 12
click at [436, 97] on div "The App-specific page has been redesigned for clearer visibility and richer con…" at bounding box center [472, 236] width 720 height 278
click at [426, 89] on h1 "App Page Refactor" at bounding box center [472, 90] width 302 height 14
click at [342, 63] on div "Release tag" at bounding box center [341, 68] width 41 height 10
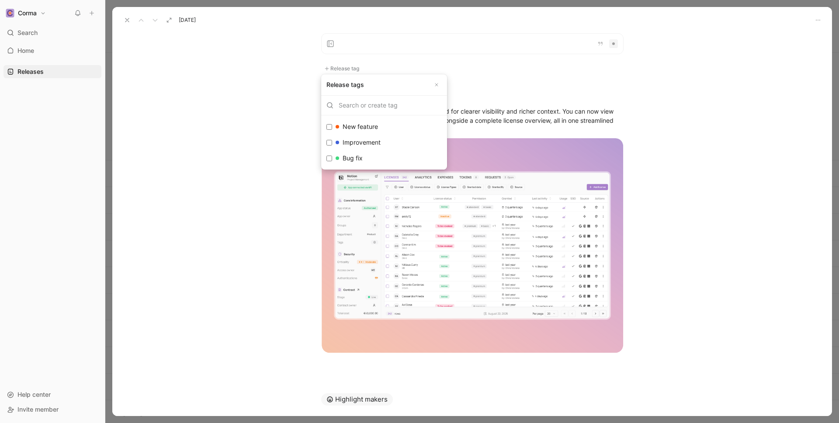
click at [329, 140] on input "Improvement Edit" at bounding box center [329, 143] width 6 height 6
checkbox input "true"
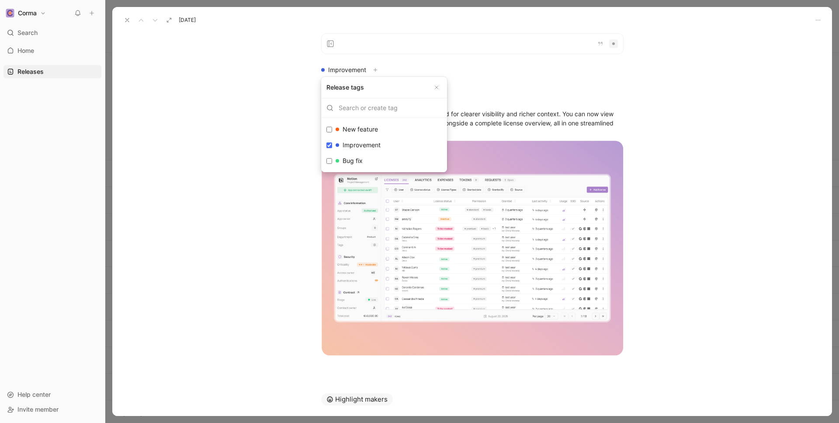
click at [329, 129] on input "New feature Edit" at bounding box center [329, 130] width 6 height 6
checkbox input "true"
click at [328, 150] on label "Improvement Edit" at bounding box center [384, 145] width 122 height 16
click at [328, 148] on input "Improvement Edit" at bounding box center [329, 145] width 6 height 6
checkbox input "false"
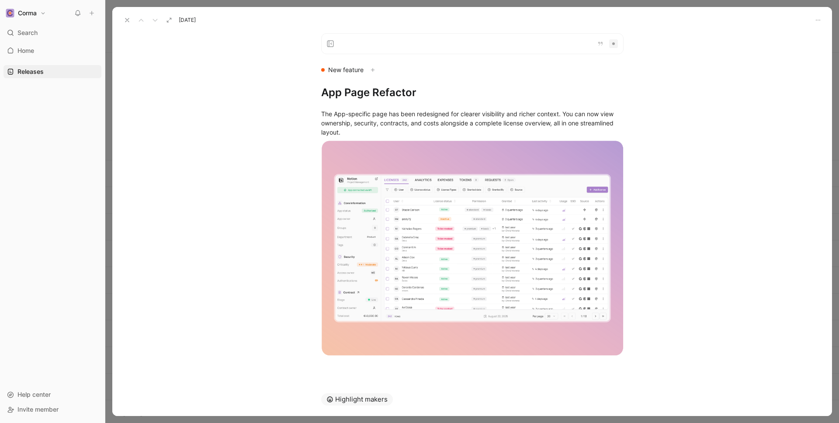
click at [126, 20] on use at bounding box center [126, 19] width 3 height 3
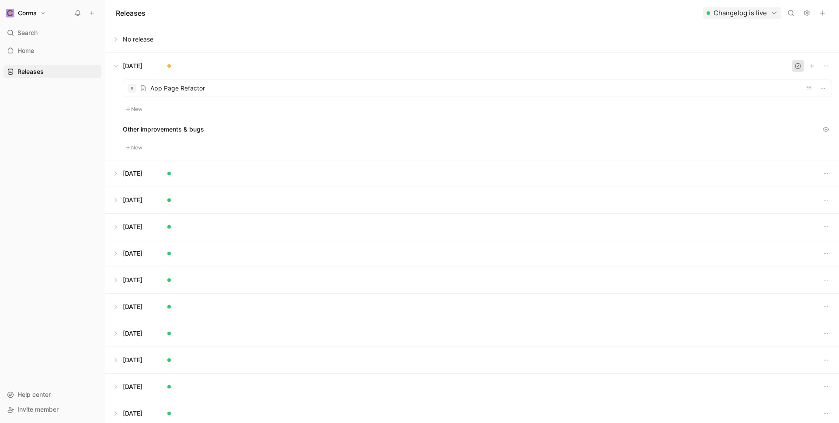
click at [660, 65] on icon "button" at bounding box center [797, 65] width 7 height 7
click at [119, 64] on button at bounding box center [472, 66] width 733 height 26
click at [660, 13] on button "button" at bounding box center [822, 13] width 12 height 12
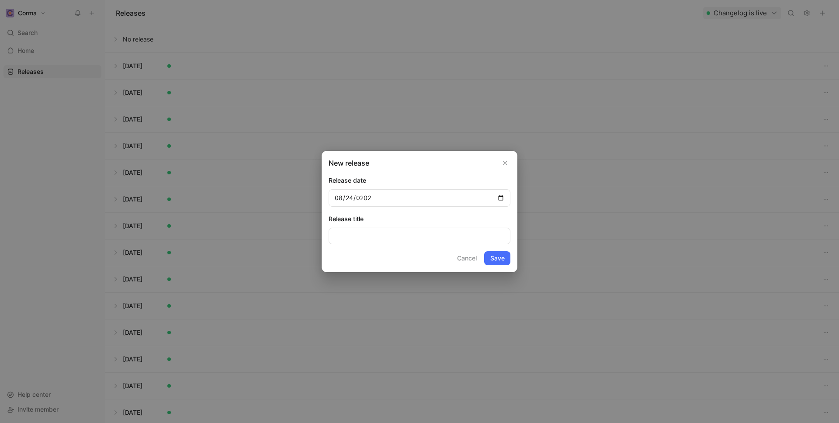
type input "[DATE]"
click at [495, 256] on button "Save" at bounding box center [497, 258] width 26 height 14
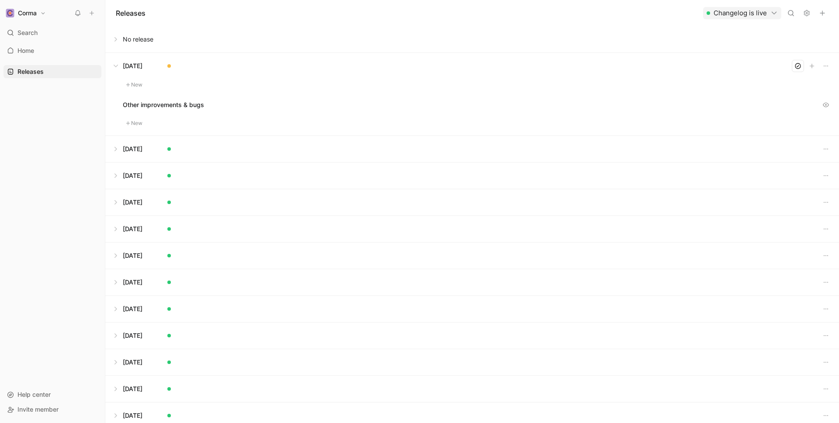
click at [135, 81] on button "New" at bounding box center [134, 85] width 23 height 10
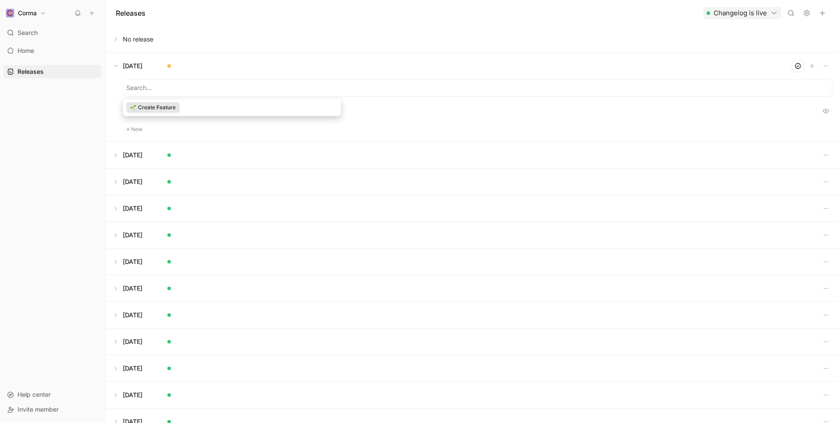
click at [174, 107] on span "Create Feature" at bounding box center [157, 107] width 38 height 9
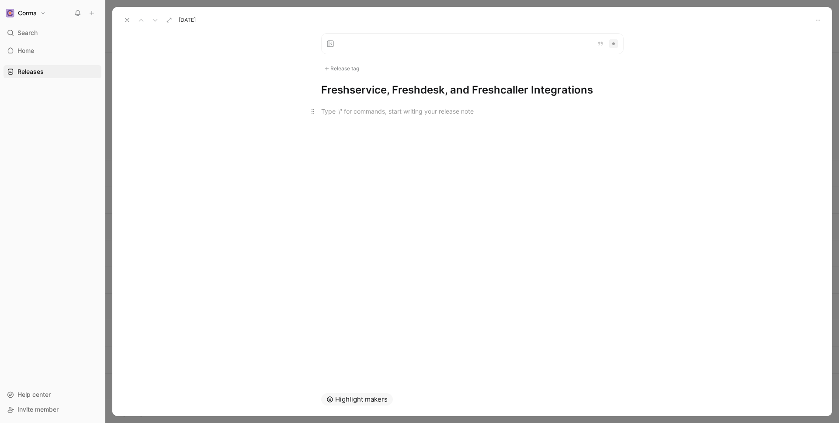
click at [400, 105] on p at bounding box center [473, 111] width 336 height 14
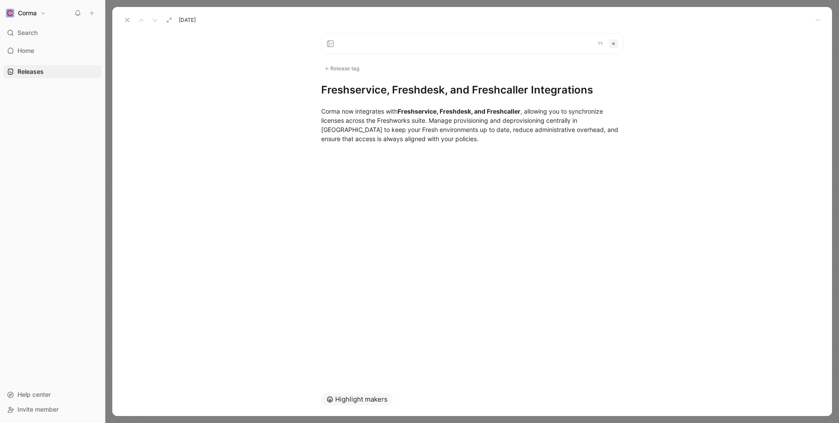
click at [355, 66] on div "Release tag" at bounding box center [341, 68] width 41 height 10
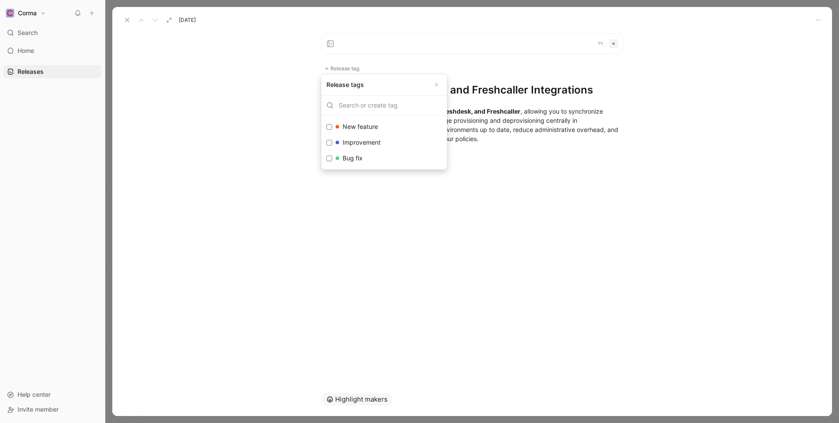
click at [331, 132] on label "New feature Edit" at bounding box center [384, 127] width 122 height 16
click at [331, 130] on input "New feature Edit" at bounding box center [329, 127] width 6 height 6
checkbox input "true"
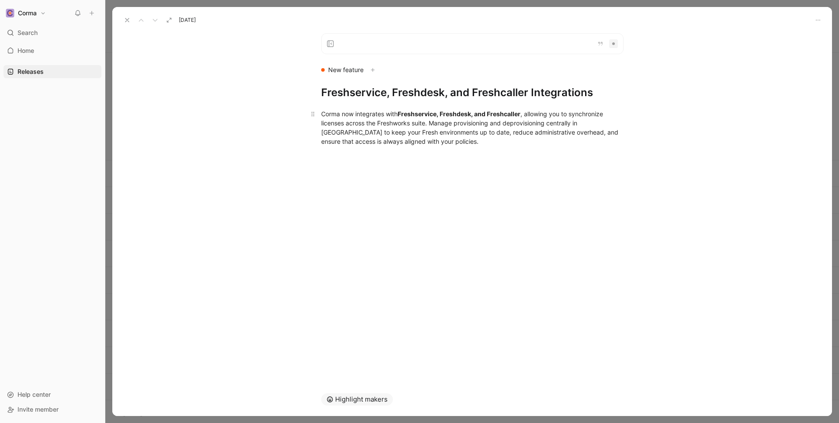
click at [437, 142] on div "Corma now integrates with Freshservice, Freshdesk, and Freshcaller , allowing y…" at bounding box center [472, 127] width 302 height 37
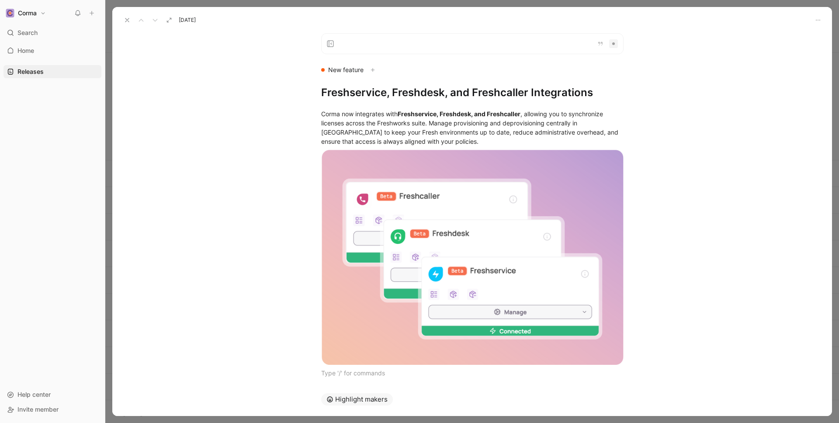
click at [599, 97] on h1 "Freshservice, Freshdesk, and Freshcaller Integrations" at bounding box center [472, 93] width 302 height 14
click at [125, 18] on use at bounding box center [126, 19] width 3 height 3
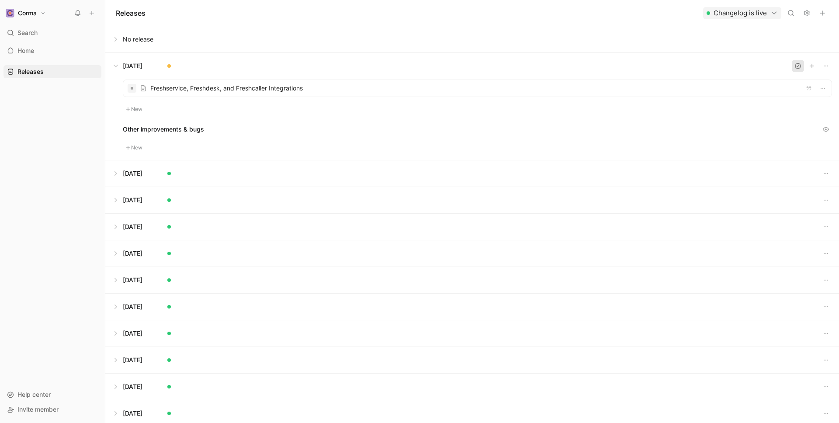
click at [660, 62] on icon "button" at bounding box center [797, 65] width 7 height 7
click at [118, 65] on button at bounding box center [472, 66] width 733 height 26
click at [660, 13] on use "button" at bounding box center [822, 13] width 4 height 4
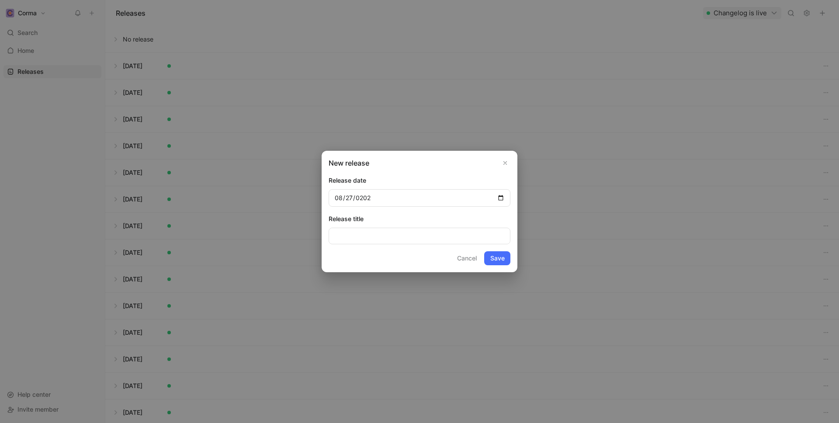
type input "[DATE]"
click at [374, 232] on input at bounding box center [420, 236] width 182 height 17
click at [505, 258] on button "Save" at bounding box center [497, 258] width 26 height 14
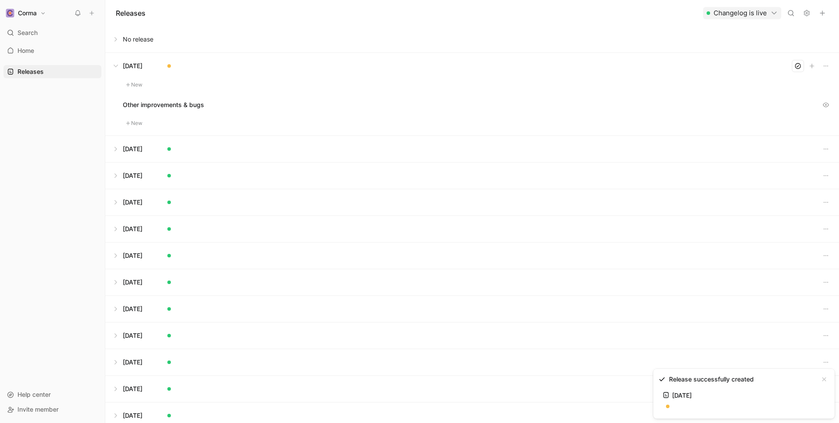
click at [137, 85] on button "New" at bounding box center [134, 85] width 23 height 10
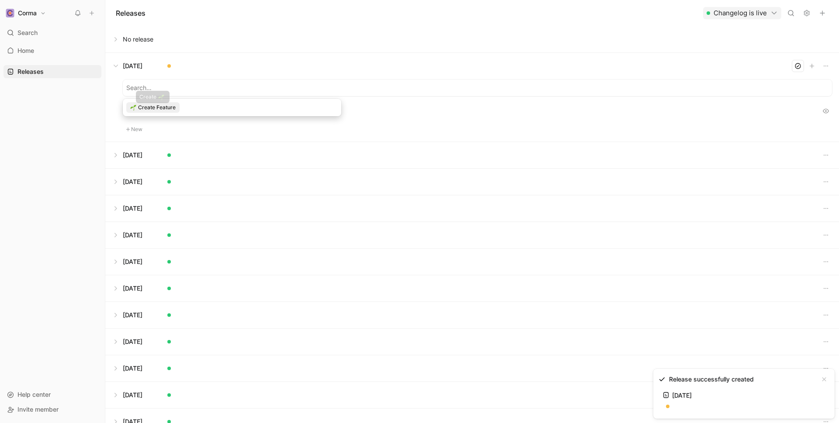
click at [193, 111] on div "Create Feature Create" at bounding box center [231, 107] width 211 height 10
click at [177, 111] on div "Create Feature" at bounding box center [152, 107] width 53 height 10
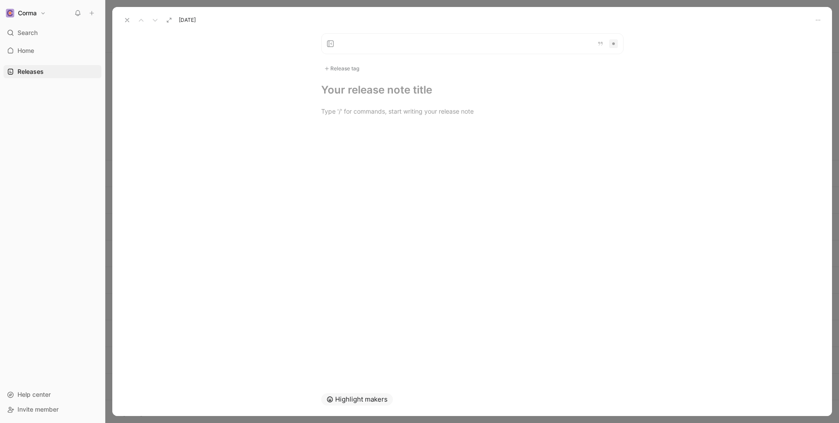
click at [343, 71] on div "Release tag" at bounding box center [341, 68] width 41 height 10
click at [326, 148] on label "Improvement Edit" at bounding box center [384, 143] width 122 height 16
click at [326, 145] on input "Improvement Edit" at bounding box center [329, 143] width 6 height 6
checkbox input "true"
click at [391, 105] on div at bounding box center [472, 114] width 720 height 28
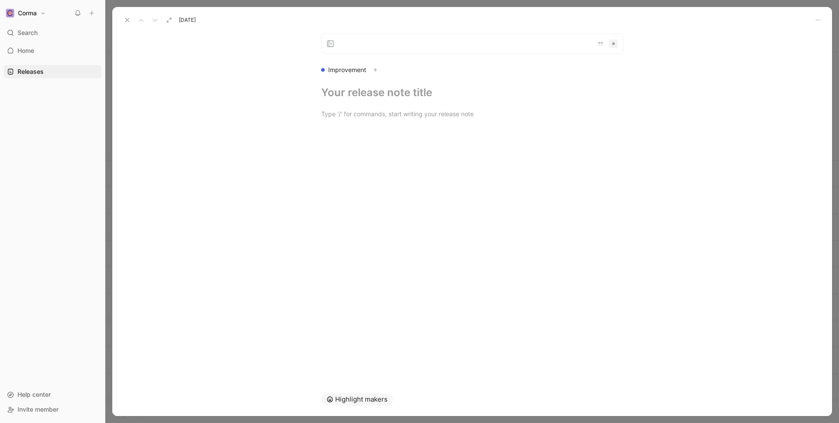
click at [360, 100] on div at bounding box center [472, 114] width 720 height 28
click at [361, 92] on h1 at bounding box center [472, 93] width 302 height 14
click at [361, 113] on div at bounding box center [472, 113] width 302 height 9
click at [336, 66] on div "Improvement" at bounding box center [343, 70] width 45 height 10
click at [354, 116] on div at bounding box center [472, 113] width 302 height 9
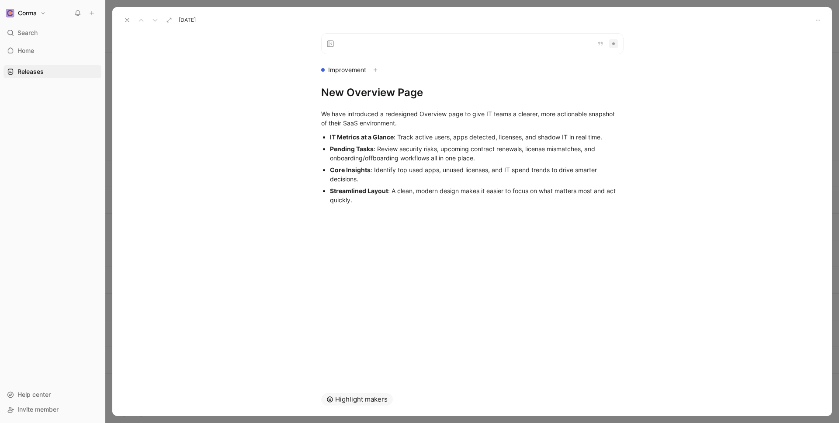
click at [389, 259] on div "Improvement New Overview Page We have introduced a redesigned Overview page to …" at bounding box center [472, 204] width 720 height 357
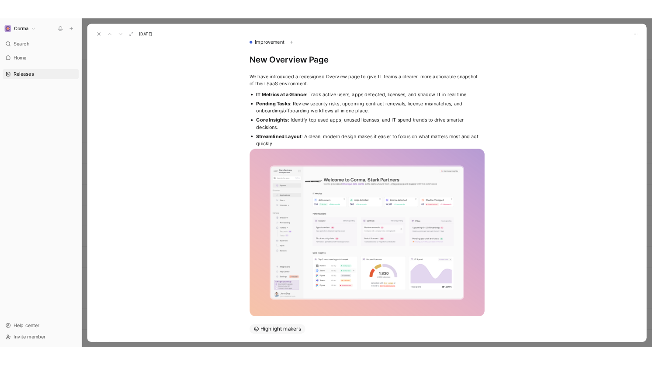
scroll to position [39, 0]
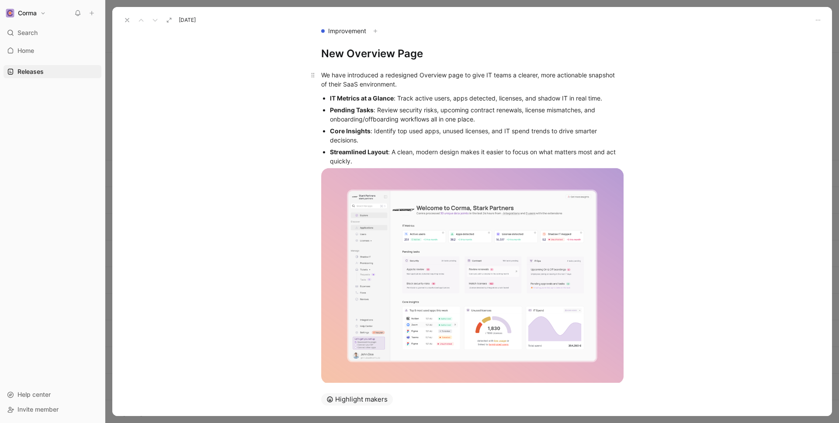
click at [330, 86] on div "We have introduced a redesigned Overview page to give IT teams a clearer, more …" at bounding box center [472, 79] width 302 height 18
click at [353, 86] on div "We have introduced a redesigned Overview page to give IT teams a clearer, more …" at bounding box center [472, 79] width 302 height 18
click at [410, 76] on div "We have introduced a redesigned Overview page to give IT teams a clearer, more …" at bounding box center [472, 79] width 302 height 18
click at [411, 81] on div "We have introduced a redesigned Overview page to give IT teams a clearer, more …" at bounding box center [472, 79] width 302 height 18
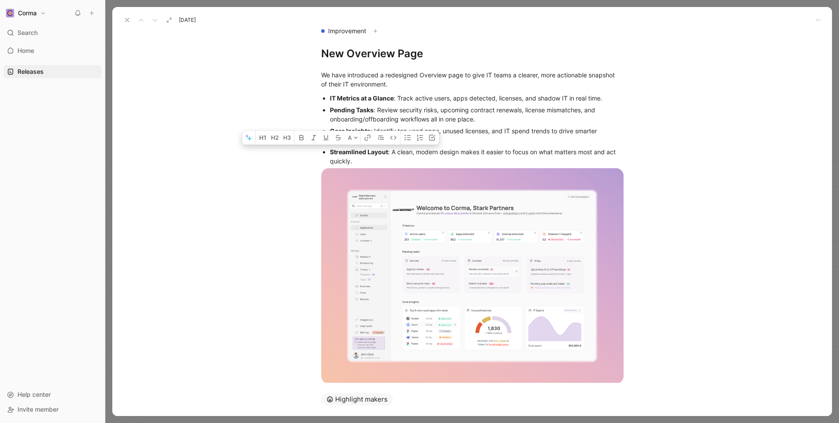
drag, startPoint x: 362, startPoint y: 162, endPoint x: 330, endPoint y: 152, distance: 33.7
click at [330, 152] on div "Streamlined Layout : A clean, modern design makes it easier to focus on what ma…" at bounding box center [477, 156] width 294 height 18
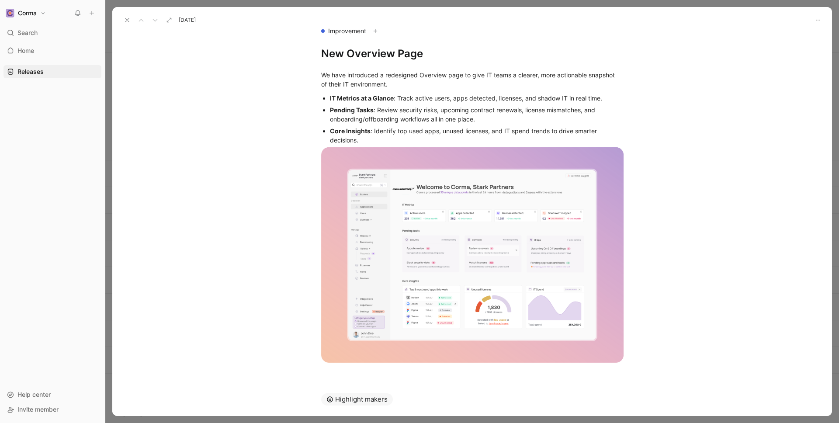
click at [435, 57] on h1 "New Overview Page" at bounding box center [472, 54] width 302 height 14
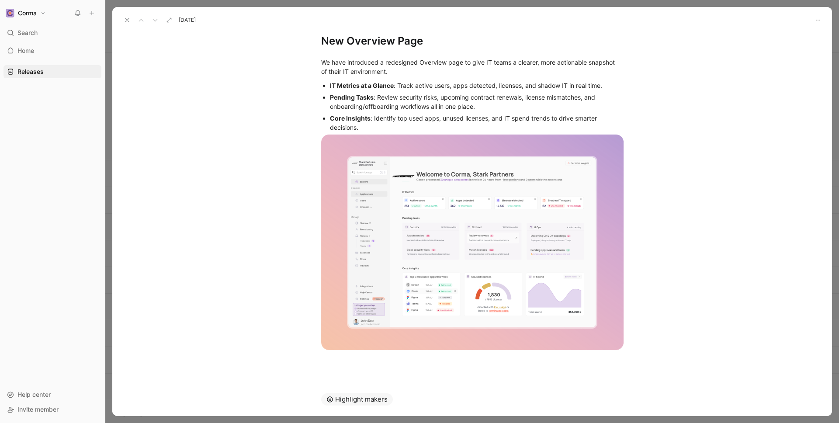
scroll to position [0, 0]
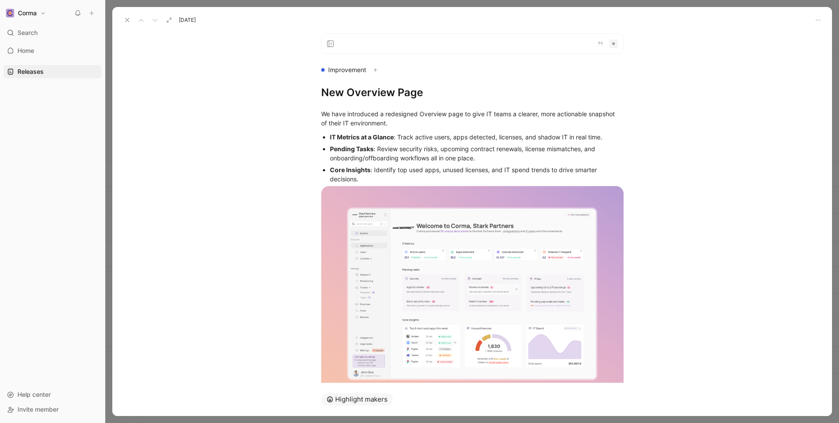
click at [129, 20] on icon at bounding box center [127, 20] width 7 height 7
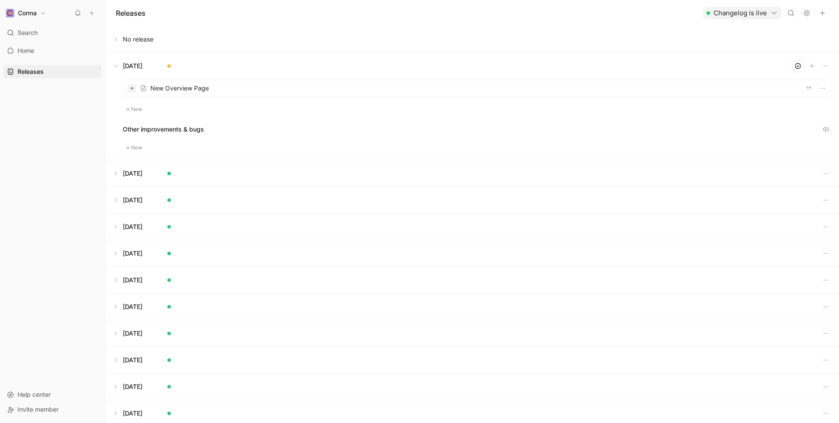
click at [123, 66] on button at bounding box center [472, 66] width 733 height 26
click at [125, 64] on button at bounding box center [472, 66] width 733 height 26
click at [130, 64] on button at bounding box center [472, 66] width 733 height 26
click at [660, 72] on button at bounding box center [472, 66] width 733 height 26
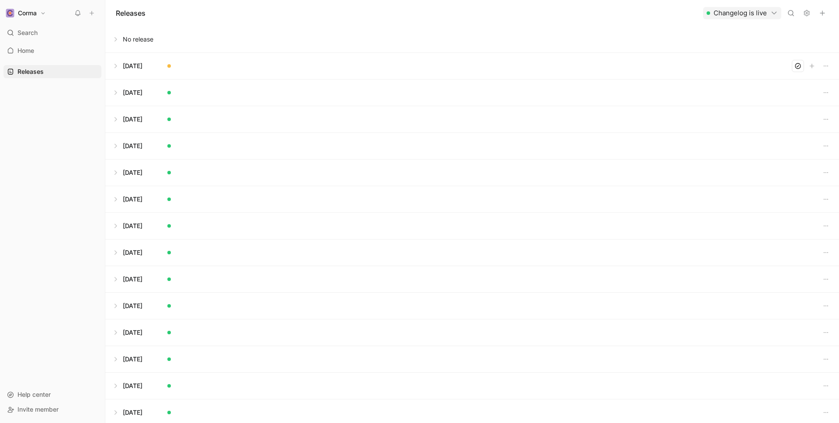
click at [660, 12] on icon "button" at bounding box center [822, 13] width 7 height 7
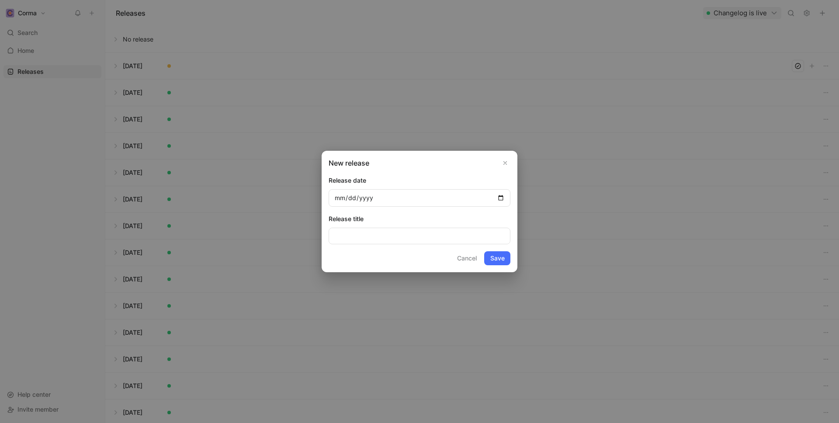
type input "0008-01-30"
click at [346, 200] on input "date" at bounding box center [420, 197] width 182 height 17
type input "[DATE]"
click at [492, 260] on button "Save" at bounding box center [497, 258] width 26 height 14
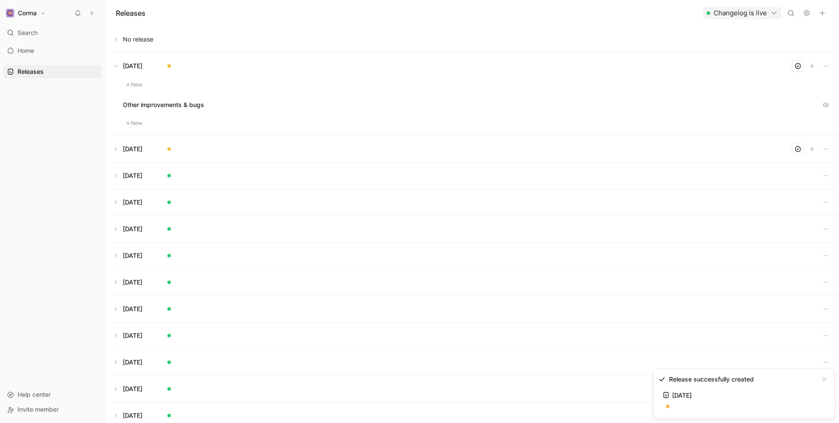
click at [132, 81] on button "New" at bounding box center [134, 85] width 23 height 10
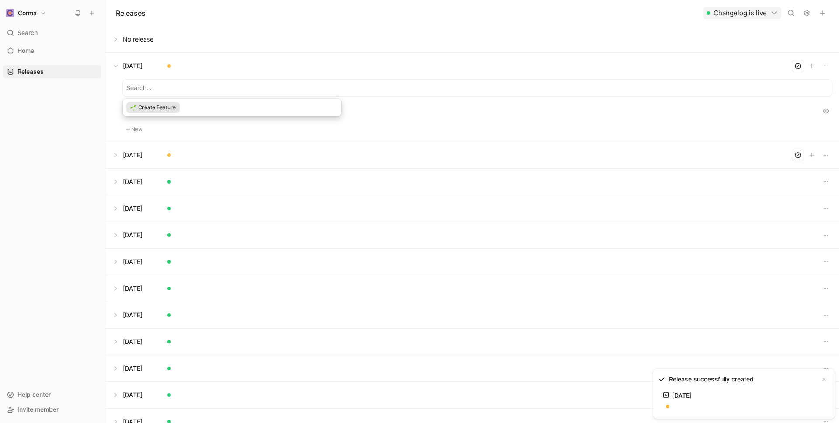
click at [157, 111] on span "Create Feature" at bounding box center [157, 107] width 38 height 9
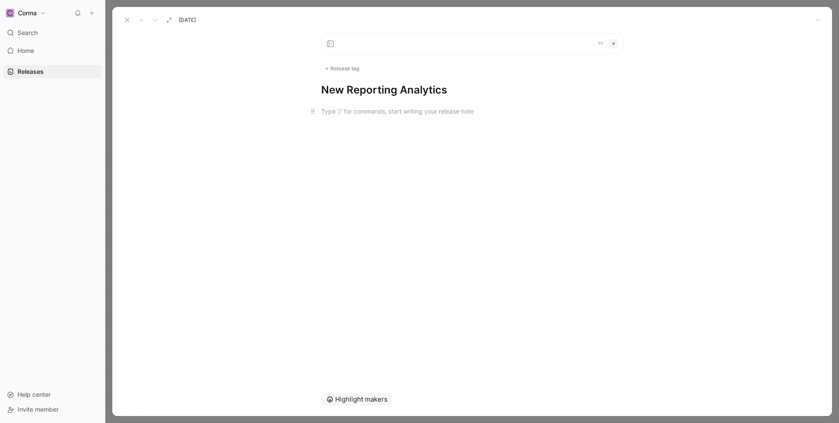
click at [413, 108] on div at bounding box center [472, 111] width 302 height 9
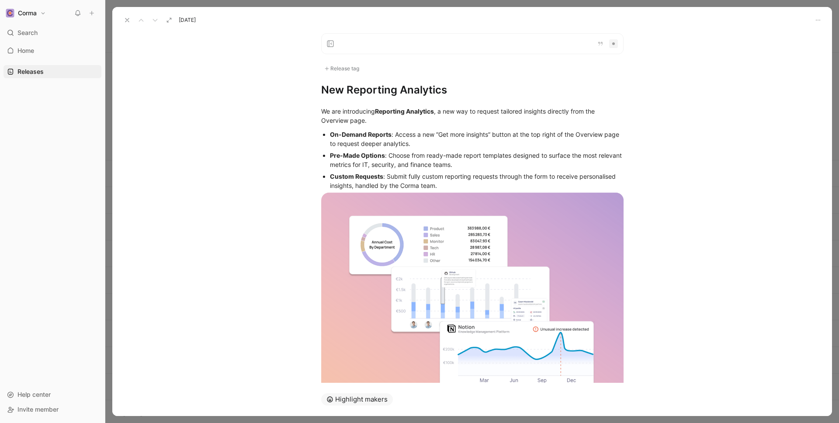
click at [126, 20] on use at bounding box center [126, 19] width 3 height 3
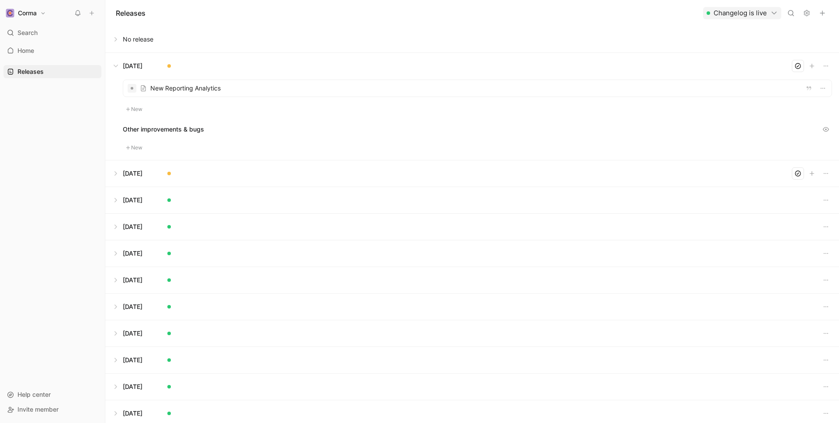
click at [118, 68] on button at bounding box center [472, 66] width 733 height 26
click at [115, 90] on button at bounding box center [472, 93] width 733 height 26
click at [115, 63] on button at bounding box center [472, 66] width 733 height 26
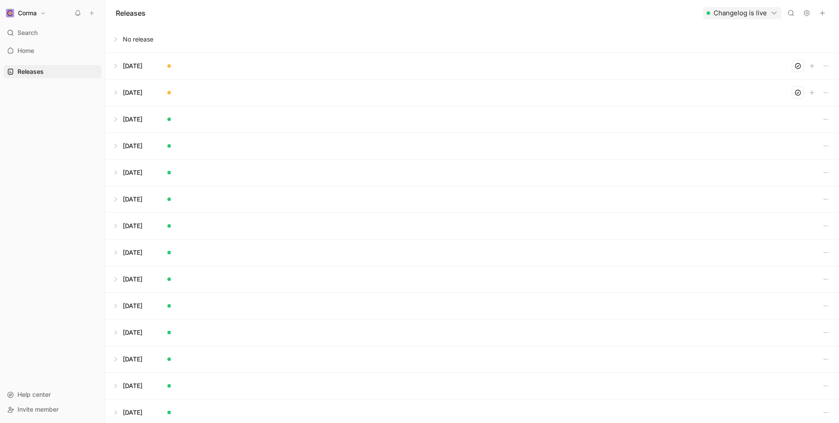
click at [128, 90] on button at bounding box center [472, 93] width 733 height 26
click at [132, 62] on button at bounding box center [472, 66] width 733 height 26
click at [190, 13] on div "Releases Changelog is live" at bounding box center [472, 13] width 734 height 26
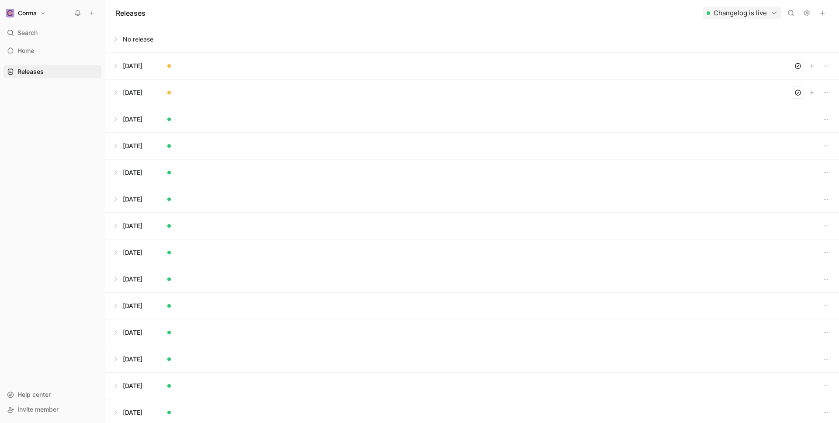
click at [170, 11] on div "Releases Changelog is live" at bounding box center [472, 13] width 734 height 26
